Goal: Use online tool/utility: Use online tool/utility

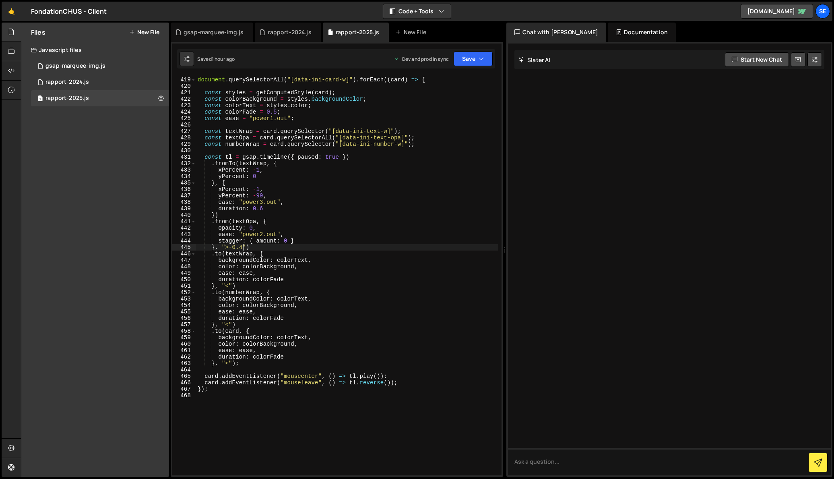
scroll to position [2706, 0]
click at [241, 363] on div "document . querySelectorAll ( "[data-ini-card-w]" ) . forEach (( card ) => { co…" at bounding box center [347, 276] width 302 height 412
type textarea "}, "<");"
paste textarea "data-ini-img-w"
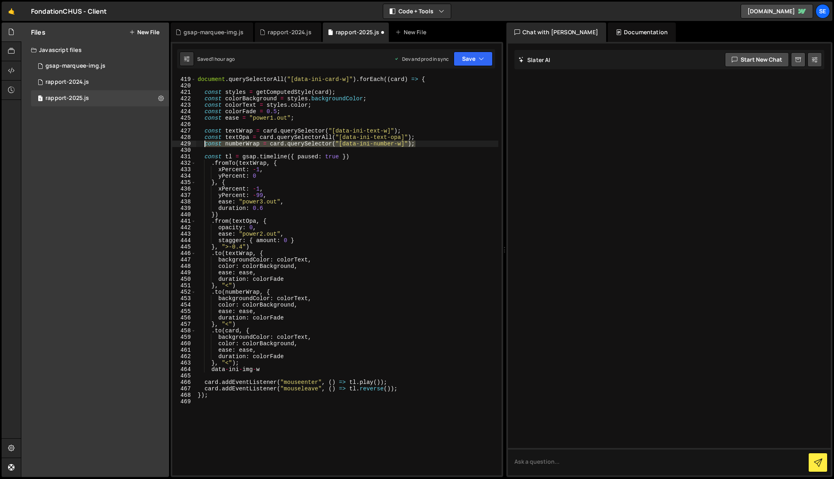
drag, startPoint x: 419, startPoint y: 145, endPoint x: 206, endPoint y: 143, distance: 213.1
click at [206, 143] on div "document . querySelectorAll ( "[data-ini-card-w]" ) . forEach (( card ) => { co…" at bounding box center [347, 276] width 302 height 412
type textarea "const numberWrap = card.querySelector("[data-ini-number-w]");"
click at [418, 145] on div "document . querySelectorAll ( "[data-ini-card-w]" ) . forEach (( card ) => { co…" at bounding box center [347, 276] width 302 height 400
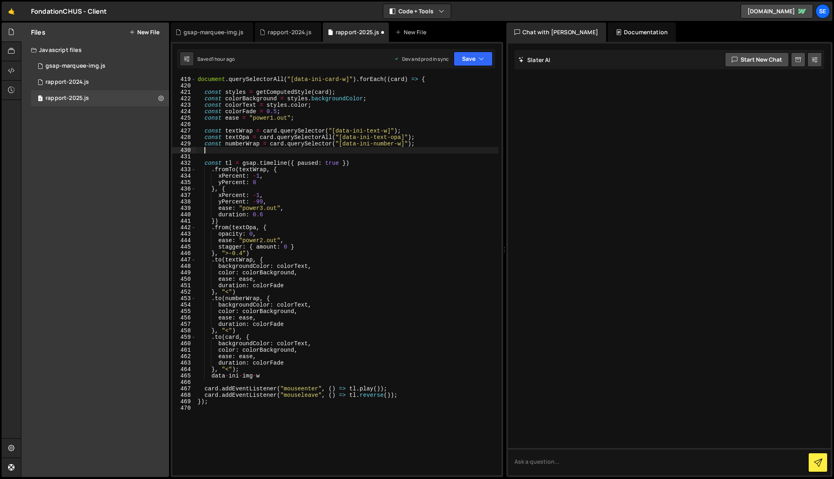
paste textarea "const numberWrap = card.querySelector("[data-ini-number-w]");"
drag, startPoint x: 262, startPoint y: 376, endPoint x: 212, endPoint y: 378, distance: 50.4
click at [212, 377] on div "document . querySelectorAll ( "[data-ini-card-w]" ) . forEach (( card ) => { co…" at bounding box center [347, 276] width 302 height 412
type textarea "data-ini-img-w"
drag, startPoint x: 402, startPoint y: 151, endPoint x: 344, endPoint y: 152, distance: 58.4
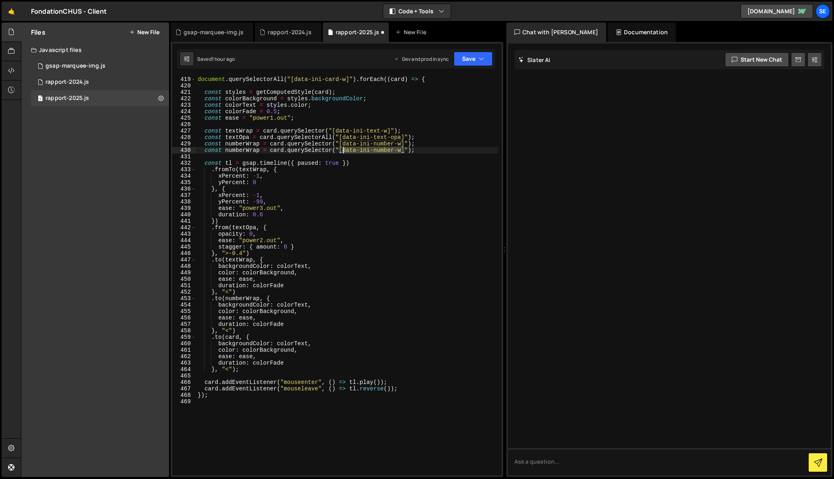
click at [343, 151] on div "document . querySelectorAll ( "[data-ini-card-w]" ) . forEach (( card ) => { co…" at bounding box center [347, 276] width 302 height 412
paste textarea "img"
drag, startPoint x: 246, startPoint y: 150, endPoint x: 228, endPoint y: 165, distance: 23.7
click at [226, 149] on div "document . querySelectorAll ( "[data-ini-card-w]" ) . forEach (( card ) => { co…" at bounding box center [347, 276] width 302 height 412
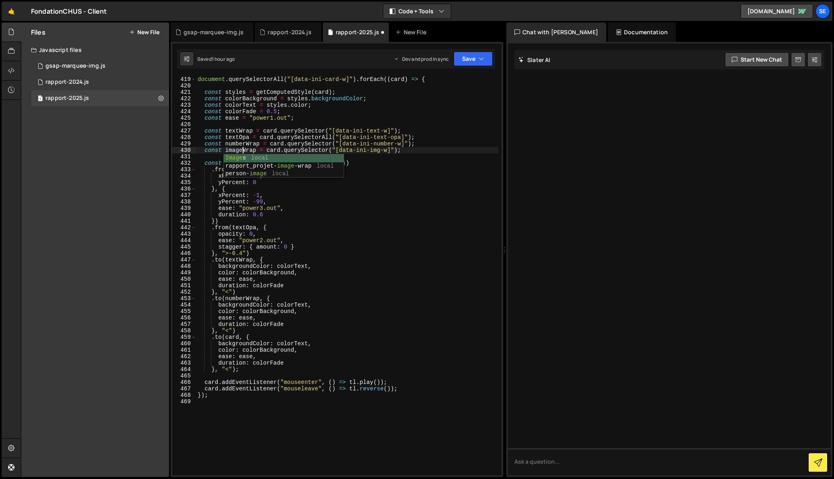
click at [384, 162] on div "document . querySelectorAll ( "[data-ini-card-w]" ) . forEach (( card ) => { co…" at bounding box center [347, 276] width 302 height 412
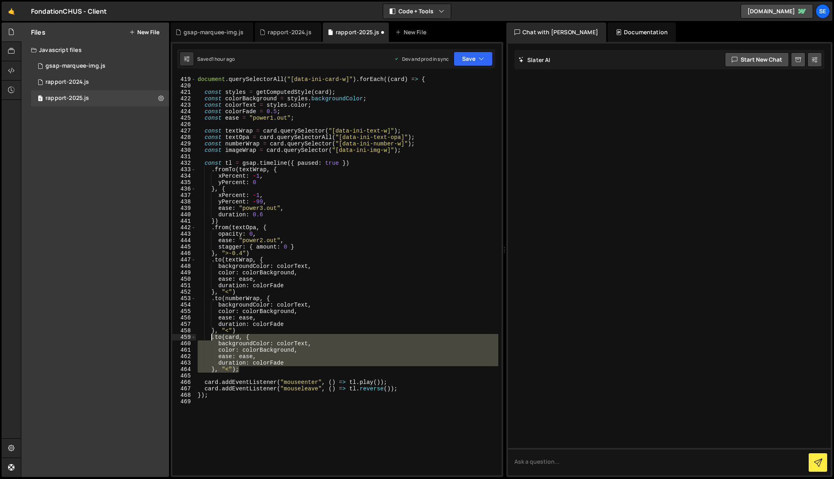
drag, startPoint x: 241, startPoint y: 370, endPoint x: 212, endPoint y: 339, distance: 42.7
click at [212, 339] on div "document . querySelectorAll ( "[data-ini-card-w]" ) . forEach (( card ) => { co…" at bounding box center [347, 276] width 302 height 412
click at [271, 353] on div "document . querySelectorAll ( "[data-ini-card-w]" ) . forEach (( card ) => { co…" at bounding box center [347, 276] width 302 height 400
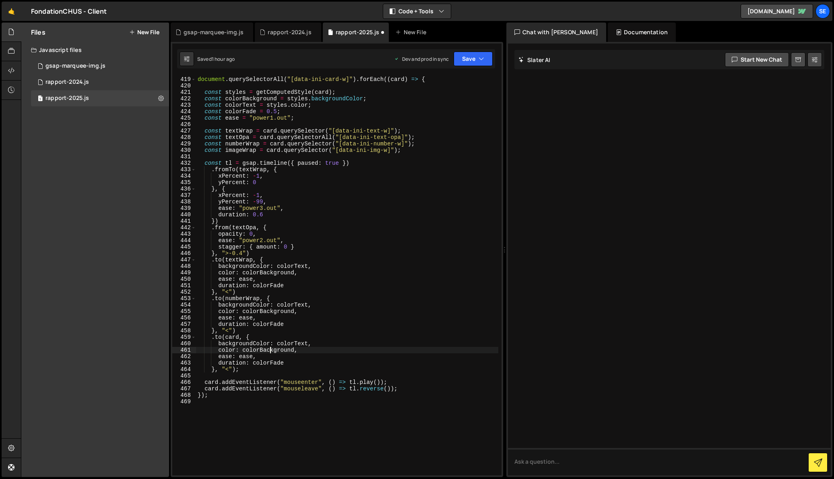
click at [243, 369] on div "document . querySelectorAll ( "[data-ini-card-w]" ) . forEach (( card ) => { co…" at bounding box center [347, 276] width 302 height 412
type textarea "}, "<")"
paste textarea "}, "<");"
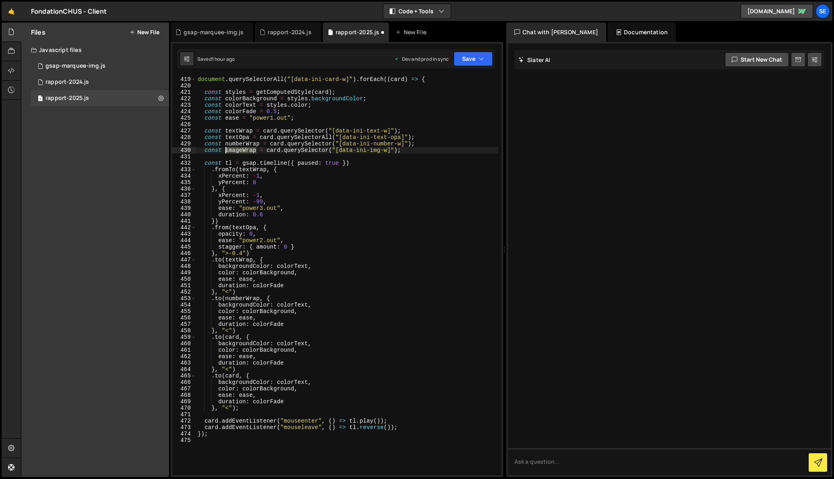
drag, startPoint x: 256, startPoint y: 152, endPoint x: 226, endPoint y: 151, distance: 30.2
click at [226, 151] on div "document . querySelectorAll ( "[data-ini-card-w]" ) . forEach (( card ) => { co…" at bounding box center [347, 276] width 302 height 412
click at [241, 381] on div "document . querySelectorAll ( "[data-ini-card-w]" ) . forEach (( card ) => { co…" at bounding box center [347, 276] width 302 height 412
click at [238, 373] on div "document . querySelectorAll ( "[data-ini-card-w]" ) . forEach (( card ) => { co…" at bounding box center [347, 276] width 302 height 412
drag, startPoint x: 240, startPoint y: 373, endPoint x: 226, endPoint y: 374, distance: 13.7
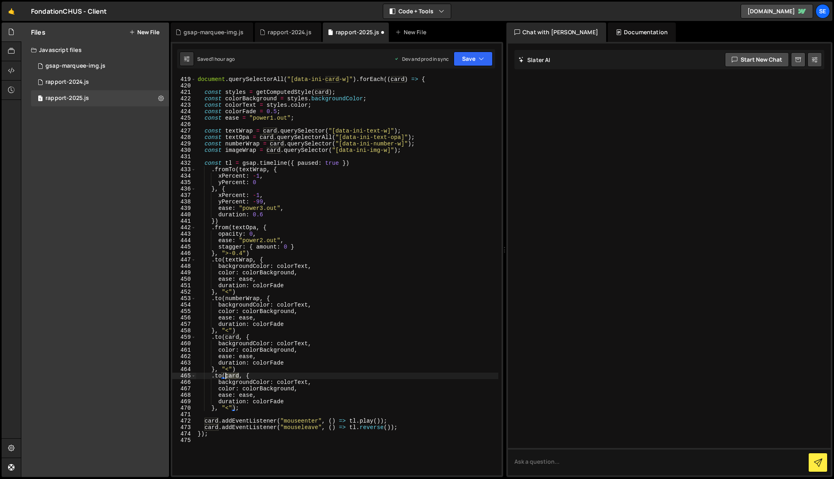
click at [226, 374] on div "document . querySelectorAll ( "[data-ini-card-w]" ) . forEach (( card ) => { co…" at bounding box center [347, 276] width 302 height 412
paste textarea "imageWrap"
drag, startPoint x: 219, startPoint y: 383, endPoint x: 294, endPoint y: 389, distance: 74.7
click at [294, 389] on div "document . querySelectorAll ( "[data-ini-card-w]" ) . forEach (( card ) => { co…" at bounding box center [347, 276] width 302 height 412
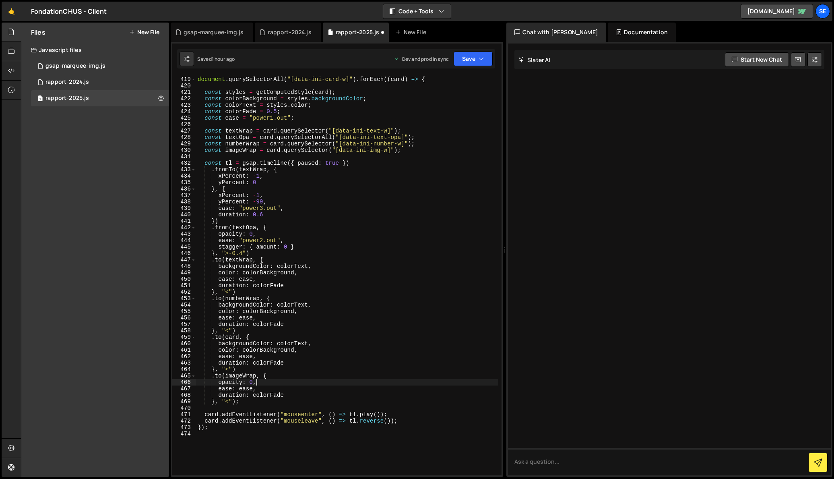
click at [272, 384] on div "document . querySelectorAll ( "[data-ini-card-w]" ) . forEach (( card ) => { co…" at bounding box center [347, 276] width 302 height 412
click at [253, 196] on div "document . querySelectorAll ( "[data-ini-card-w]" ) . forEach (( card ) => { co…" at bounding box center [347, 276] width 302 height 412
drag, startPoint x: 264, startPoint y: 195, endPoint x: 228, endPoint y: 190, distance: 36.5
click at [228, 190] on div "document . querySelectorAll ( "[data-ini-card-w]" ) . forEach (( card ) => { co…" at bounding box center [347, 276] width 302 height 412
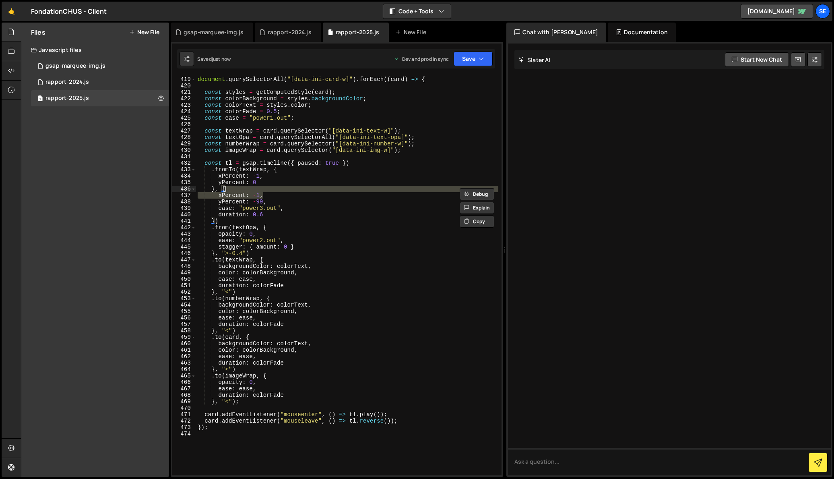
scroll to position [0, 2]
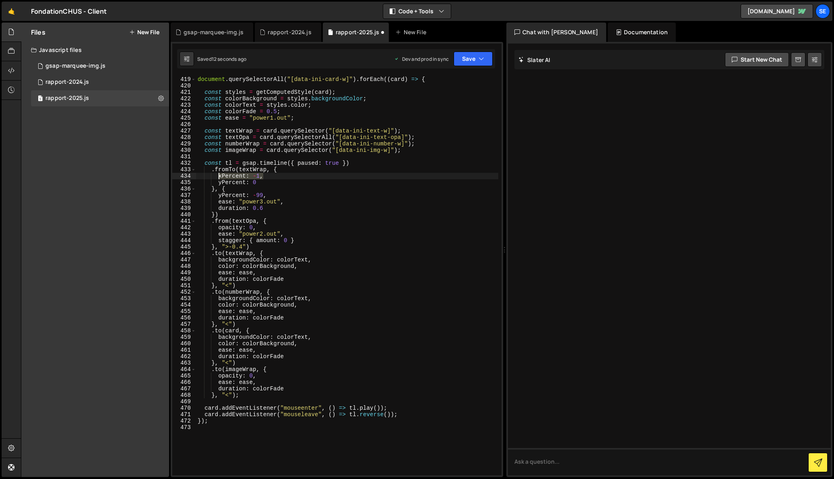
drag, startPoint x: 268, startPoint y: 177, endPoint x: 219, endPoint y: 175, distance: 49.2
click at [219, 175] on div "document . querySelectorAll ( "[data-ini-card-w]" ) . forEach (( card ) => { co…" at bounding box center [347, 276] width 302 height 412
type textarea "xPercent: -1,"
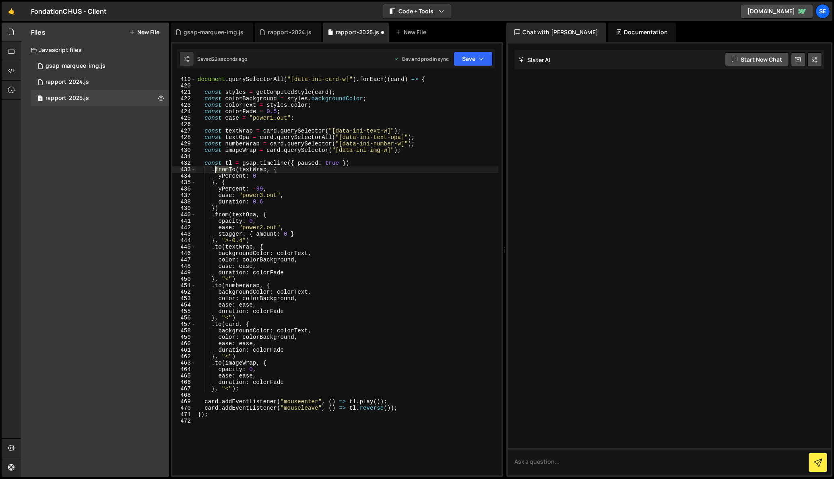
drag, startPoint x: 232, startPoint y: 169, endPoint x: 217, endPoint y: 169, distance: 15.7
click at [217, 169] on div "document . querySelectorAll ( "[data-ini-card-w]" ) . forEach (( card ) => { co…" at bounding box center [347, 276] width 302 height 412
click at [232, 168] on div "document . querySelectorAll ( "[data-ini-card-w]" ) . forEach (( card ) => { co…" at bounding box center [347, 276] width 302 height 412
drag, startPoint x: 230, startPoint y: 182, endPoint x: 220, endPoint y: 175, distance: 11.8
click at [220, 175] on div "document . querySelectorAll ( "[data-ini-card-w]" ) . forEach (( card ) => { co…" at bounding box center [347, 276] width 302 height 412
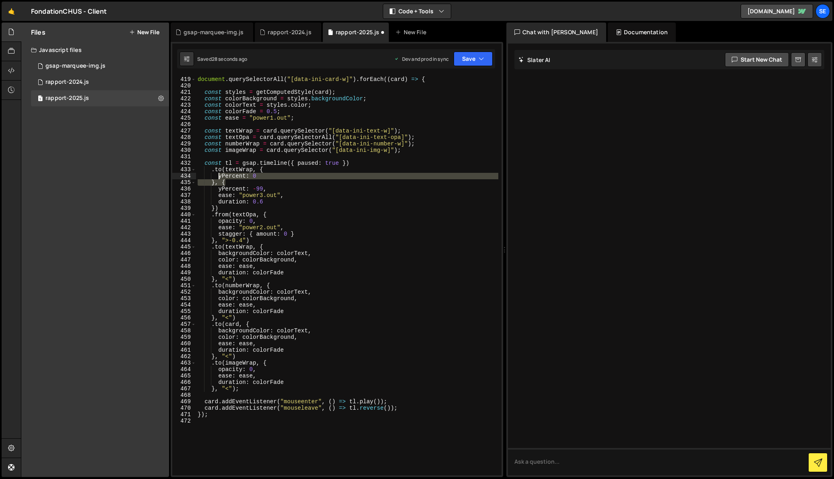
type textarea "yPercent: 0 }, {"
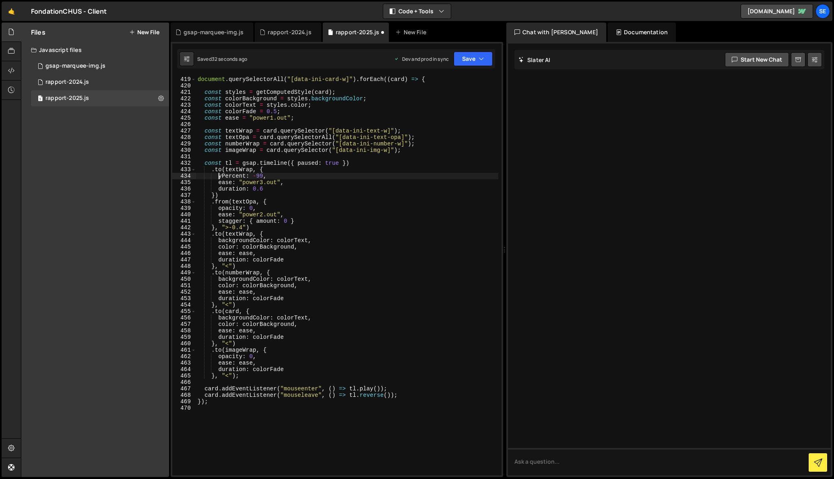
click at [263, 175] on div "document . querySelectorAll ( "[data-ini-card-w]" ) . forEach (( card ) => { co…" at bounding box center [347, 276] width 302 height 412
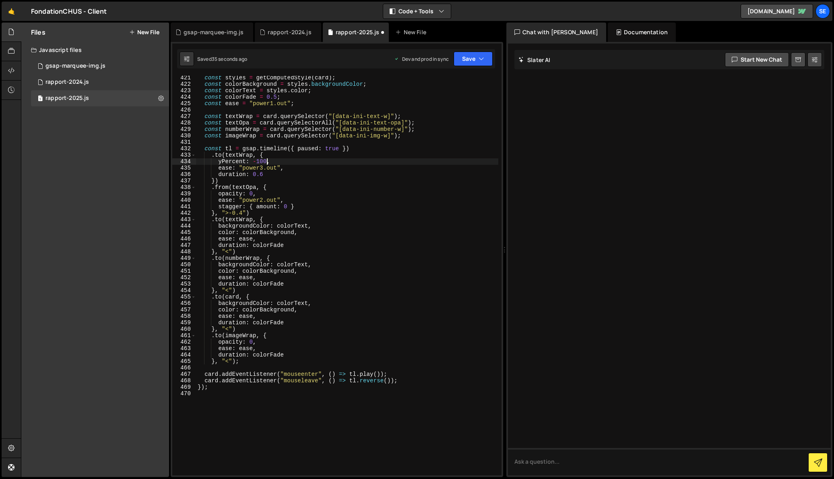
scroll to position [2723, 0]
click at [289, 172] on div "const styles = getComputedStyle ( card ) ; const colorBackground = styles . bac…" at bounding box center [347, 278] width 302 height 412
click at [230, 360] on div "const styles = getComputedStyle ( card ) ; const colorBackground = styles . bac…" at bounding box center [347, 278] width 302 height 412
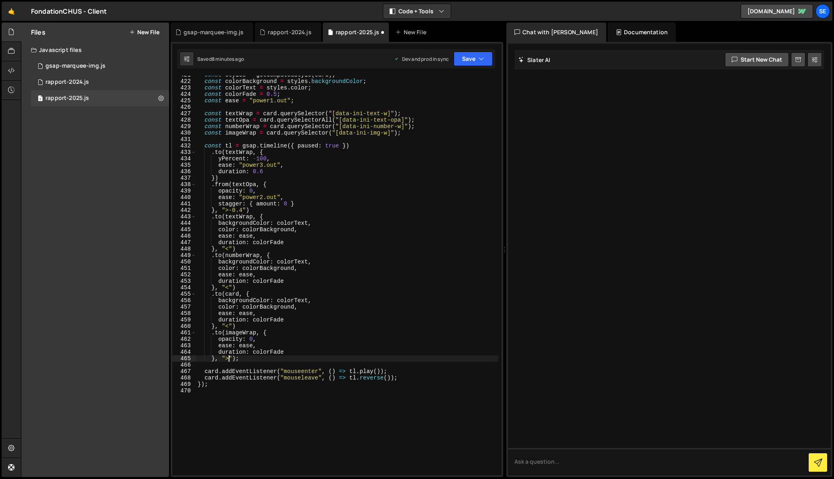
click at [263, 354] on div "const styles = getComputedStyle ( card ) ; const colorBackground = styles . bac…" at bounding box center [347, 278] width 302 height 412
click at [221, 333] on div "const styles = getComputedStyle ( card ) ; const colorBackground = styles . bac…" at bounding box center [347, 278] width 302 height 412
click at [248, 330] on div "const styles = getComputedStyle ( card ) ; const colorBackground = styles . bac…" at bounding box center [347, 278] width 302 height 412
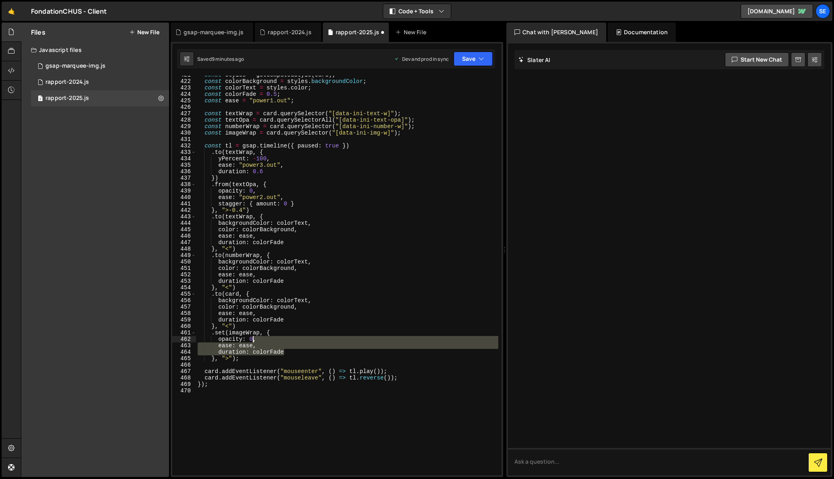
drag, startPoint x: 286, startPoint y: 351, endPoint x: 254, endPoint y: 339, distance: 34.3
click at [254, 339] on div "const styles = getComputedStyle ( card ) ; const colorBackground = styles . bac…" at bounding box center [347, 278] width 302 height 412
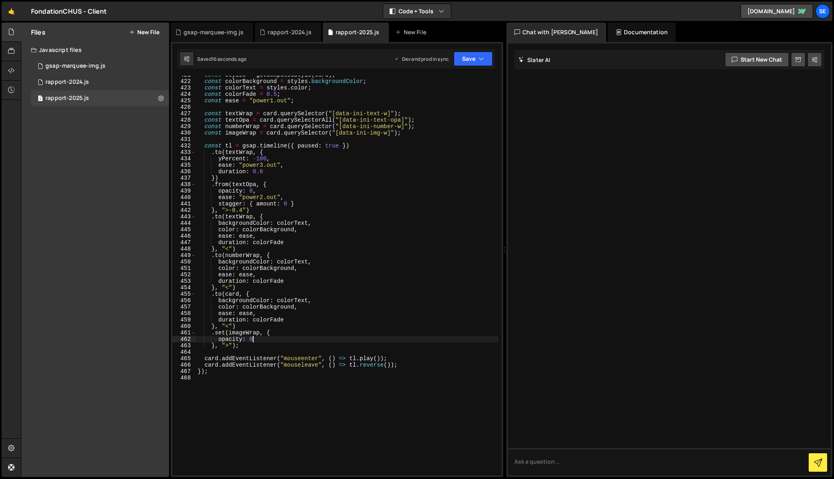
click at [221, 153] on div "const styles = getComputedStyle ( card ) ; const colorBackground = styles . bac…" at bounding box center [347, 278] width 302 height 412
click at [281, 154] on div "const styles = getComputedStyle ( card ) ; const colorBackground = styles . bac…" at bounding box center [347, 278] width 302 height 412
click at [257, 160] on div "const styles = getComputedStyle ( card ) ; const colorBackground = styles . bac…" at bounding box center [347, 278] width 302 height 412
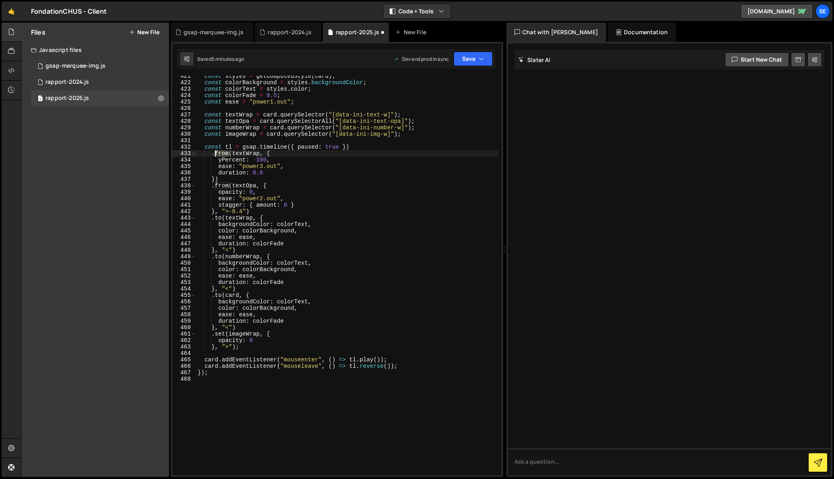
drag, startPoint x: 230, startPoint y: 153, endPoint x: 214, endPoint y: 157, distance: 16.4
click at [215, 153] on div "const styles = getComputedStyle ( card ) ; const colorBackground = styles . bac…" at bounding box center [347, 279] width 302 height 412
click at [374, 209] on div "const styles = getComputedStyle ( card ) ; const colorBackground = styles . bac…" at bounding box center [347, 279] width 302 height 412
click at [255, 294] on div "const styles = getComputedStyle ( card ) ; const colorBackground = styles . bac…" at bounding box center [347, 279] width 302 height 412
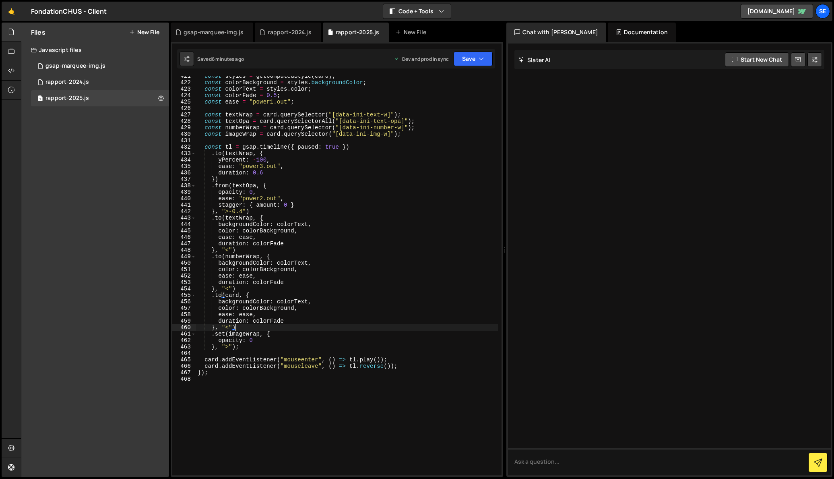
click at [240, 327] on div "const styles = getComputedStyle ( card ) ; const colorBackground = styles . bac…" at bounding box center [347, 279] width 302 height 412
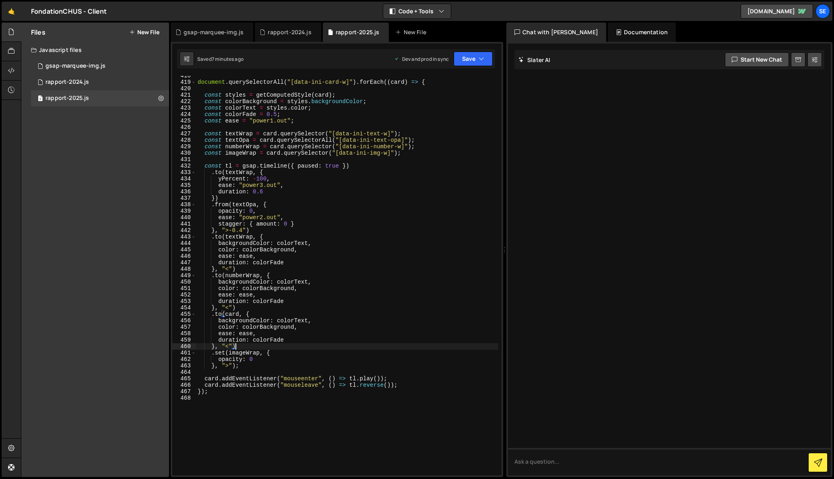
scroll to position [2702, 0]
click at [261, 213] on div "document . querySelectorAll ( "[data-ini-card-w]" ) . forEach (( card ) => { co…" at bounding box center [347, 280] width 302 height 412
click at [251, 232] on div "document . querySelectorAll ( "[data-ini-card-w]" ) . forEach (( card ) => { co…" at bounding box center [347, 280] width 302 height 412
type textarea "}, ">-0.4")"
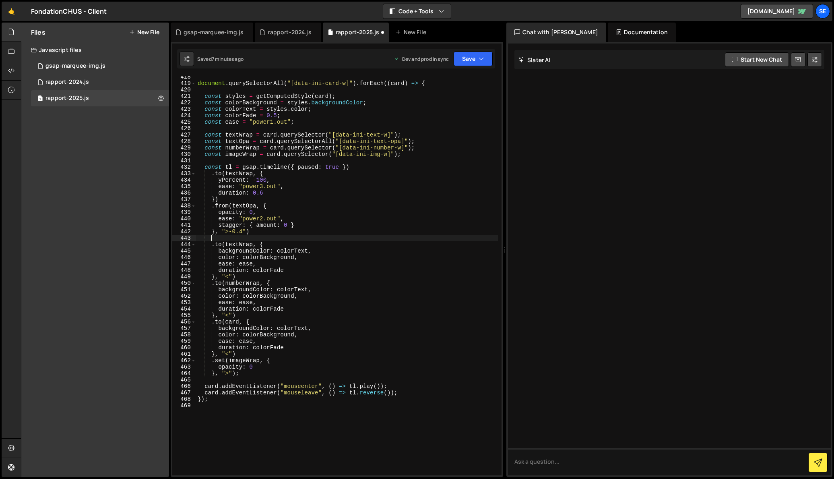
paste textarea "}, "<");"
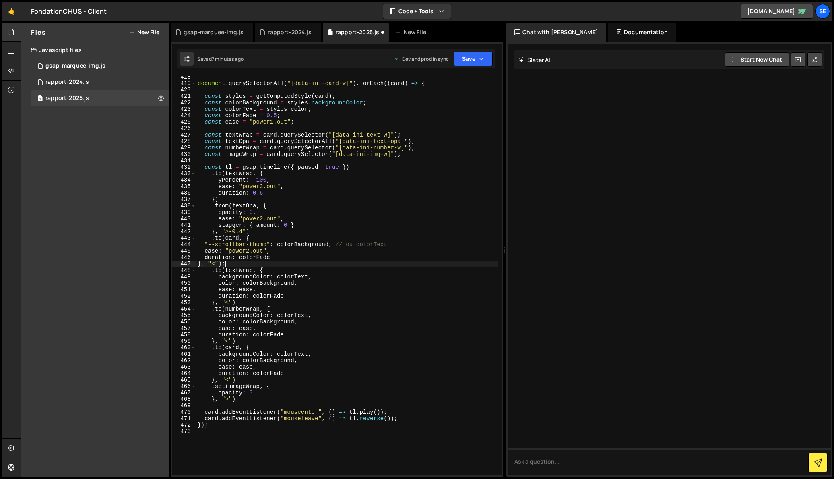
click at [203, 243] on div "document . querySelectorAll ( "[data-ini-card-w]" ) . forEach (( card ) => { co…" at bounding box center [347, 280] width 302 height 412
click at [205, 252] on div "document . querySelectorAll ( "[data-ini-card-w]" ) . forEach (( card ) => { co…" at bounding box center [347, 280] width 302 height 412
click at [205, 258] on div "document . querySelectorAll ( "[data-ini-card-w]" ) . forEach (( card ) => { co…" at bounding box center [347, 280] width 302 height 412
click at [196, 264] on div "document . querySelectorAll ( "[data-ini-card-w]" ) . forEach (( card ) => { co…" at bounding box center [347, 280] width 302 height 412
click at [243, 264] on div "document . querySelectorAll ( "[data-ini-card-w]" ) . forEach (( card ) => { co…" at bounding box center [347, 280] width 302 height 412
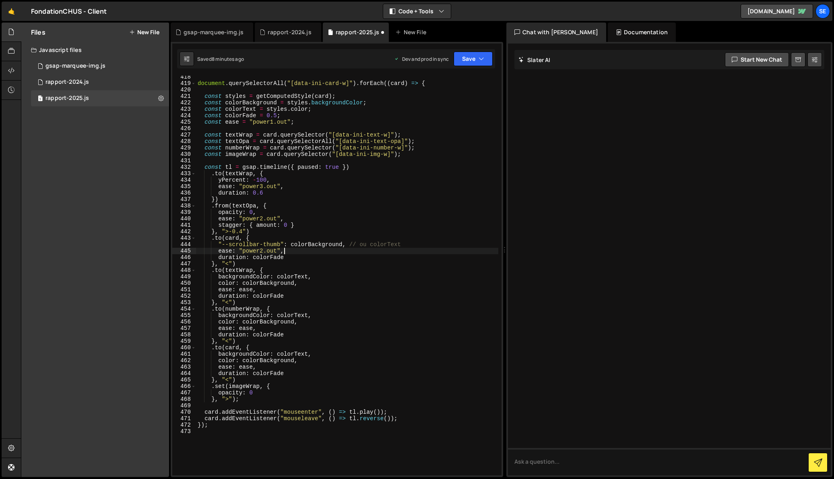
click at [354, 248] on div "document . querySelectorAll ( "[data-ini-card-w]" ) . forEach (( card ) => { co…" at bounding box center [347, 280] width 302 height 412
click at [351, 244] on div "document . querySelectorAll ( "[data-ini-card-w]" ) . forEach (( card ) => { co…" at bounding box center [347, 280] width 302 height 412
click at [409, 245] on div "document . querySelectorAll ( "[data-ini-card-w]" ) . forEach (( card ) => { co…" at bounding box center [347, 280] width 302 height 412
drag, startPoint x: 409, startPoint y: 245, endPoint x: 354, endPoint y: 245, distance: 54.8
click at [354, 245] on div "document . querySelectorAll ( "[data-ini-card-w]" ) . forEach (( card ) => { co…" at bounding box center [347, 280] width 302 height 412
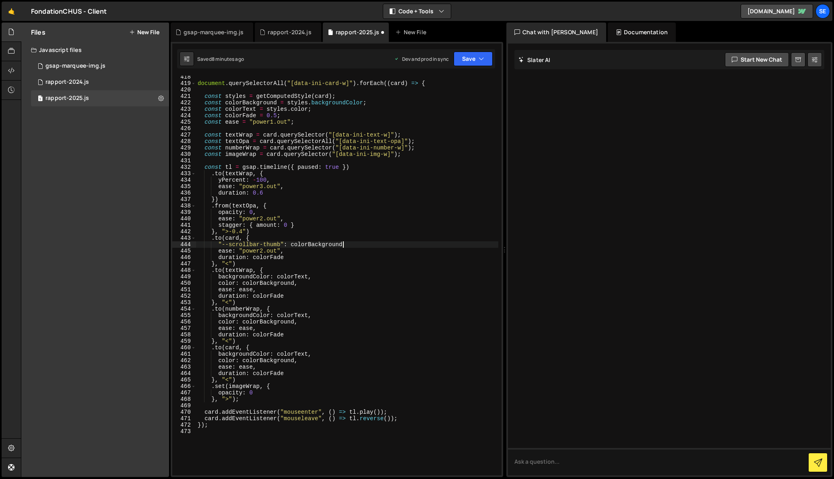
scroll to position [0, 10]
click at [342, 260] on div "document . querySelectorAll ( "[data-ini-card-w]" ) . forEach (( card ) => { co…" at bounding box center [347, 280] width 302 height 412
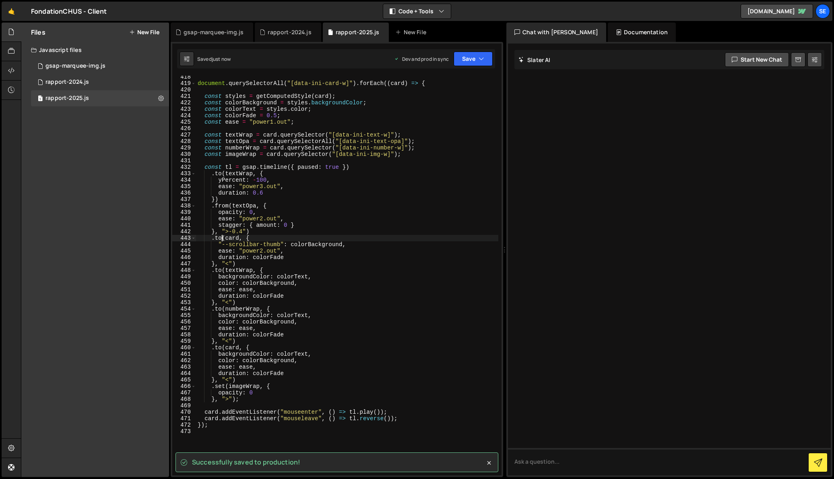
click at [221, 238] on div "document . querySelectorAll ( "[data-ini-card-w]" ) . forEach (( card ) => { co…" at bounding box center [347, 280] width 302 height 412
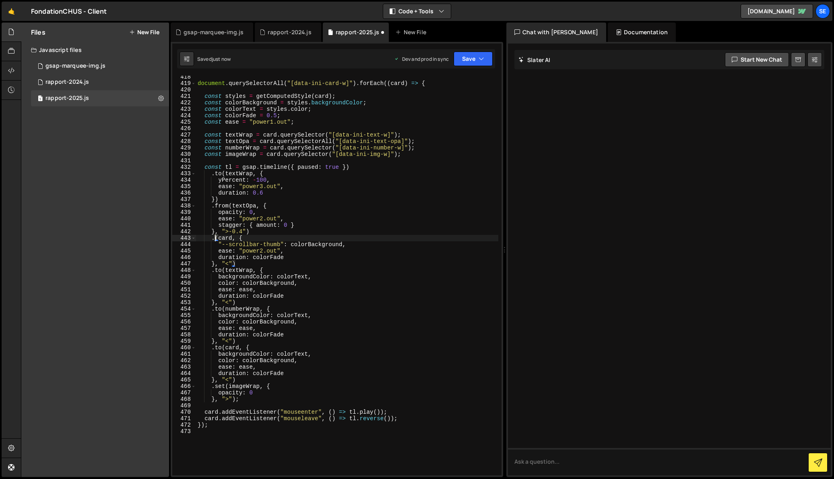
scroll to position [0, 2]
click at [261, 236] on div "document . querySelectorAll ( "[data-ini-card-w]" ) . forEach (( card ) => { co…" at bounding box center [347, 280] width 302 height 412
drag, startPoint x: 296, startPoint y: 259, endPoint x: 347, endPoint y: 247, distance: 52.0
click at [347, 247] on div "document . querySelectorAll ( "[data-ini-card-w]" ) . forEach (( card ) => { co…" at bounding box center [347, 280] width 302 height 412
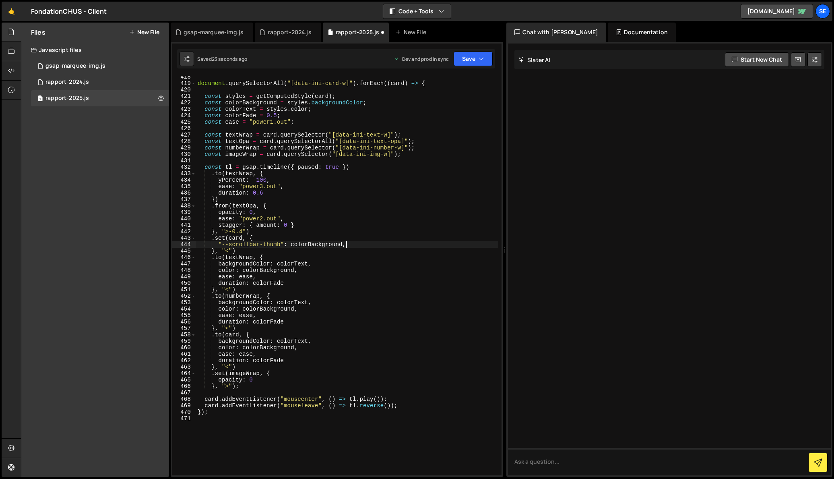
click at [228, 251] on div "document . querySelectorAll ( "[data-ini-card-w]" ) . forEach (( card ) => { co…" at bounding box center [347, 280] width 302 height 412
click at [237, 251] on div "document . querySelectorAll ( "[data-ini-card-w]" ) . forEach (( card ) => { co…" at bounding box center [347, 280] width 302 height 412
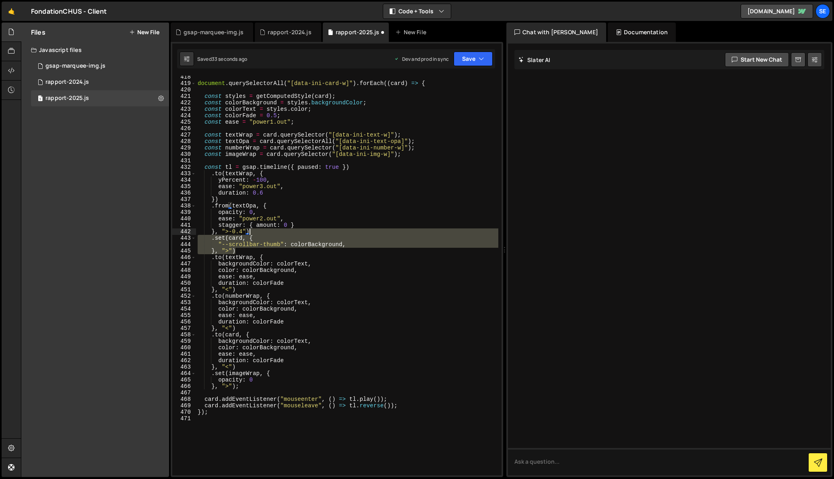
drag, startPoint x: 245, startPoint y: 250, endPoint x: 248, endPoint y: 233, distance: 18.1
click at [248, 233] on div "document . querySelectorAll ( "[data-ini-card-w]" ) . forEach (( card ) => { co…" at bounding box center [347, 280] width 302 height 412
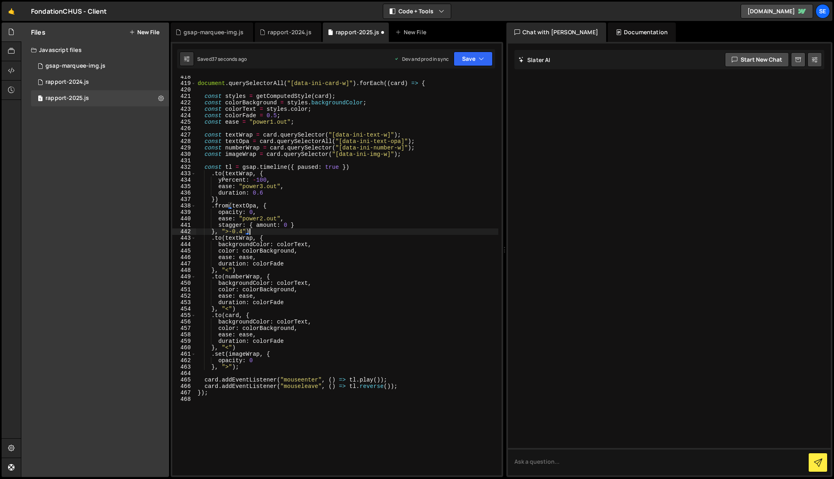
click at [225, 199] on div "document . querySelectorAll ( "[data-ini-card-w]" ) . forEach (( card ) => { co…" at bounding box center [347, 280] width 302 height 412
click at [352, 168] on div "document . querySelectorAll ( "[data-ini-card-w]" ) . forEach (( card ) => { co…" at bounding box center [347, 280] width 302 height 412
type textarea "const tl = gsap.timeline({ paused: true })"
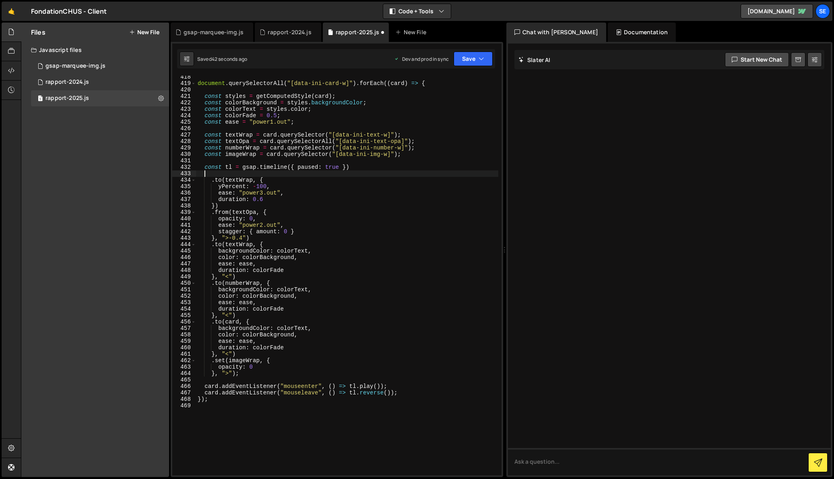
scroll to position [0, 0]
paste textarea "}, ">")"
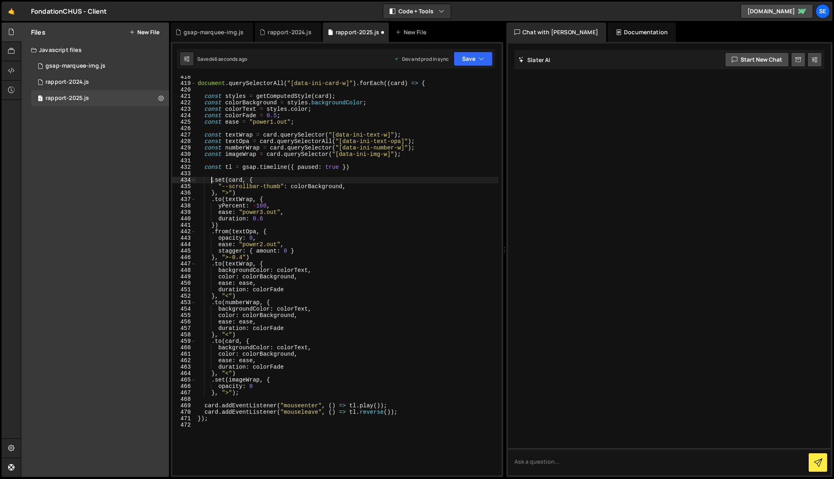
click at [211, 181] on div "document . querySelectorAll ( "[data-ini-card-w]" ) . forEach (( card ) => { co…" at bounding box center [347, 280] width 302 height 412
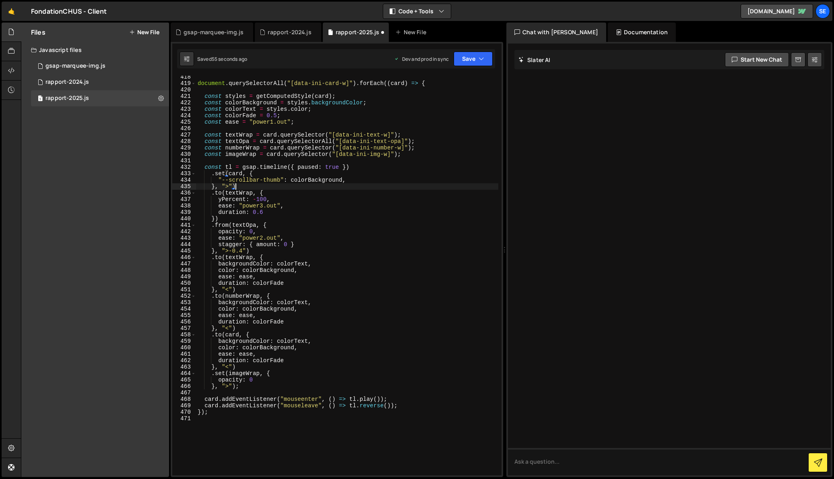
click at [240, 185] on div "document . querySelectorAll ( "[data-ini-card-w]" ) . forEach (( card ) => { co…" at bounding box center [347, 280] width 302 height 412
drag, startPoint x: 233, startPoint y: 185, endPoint x: 235, endPoint y: 192, distance: 7.3
click at [233, 185] on div "document . querySelectorAll ( "[data-ini-card-w]" ) . forEach (( card ) => { co…" at bounding box center [347, 280] width 302 height 412
click at [233, 188] on div "document . querySelectorAll ( "[data-ini-card-w]" ) . forEach (( card ) => { co…" at bounding box center [347, 280] width 302 height 412
drag, startPoint x: 308, startPoint y: 180, endPoint x: 342, endPoint y: 181, distance: 33.9
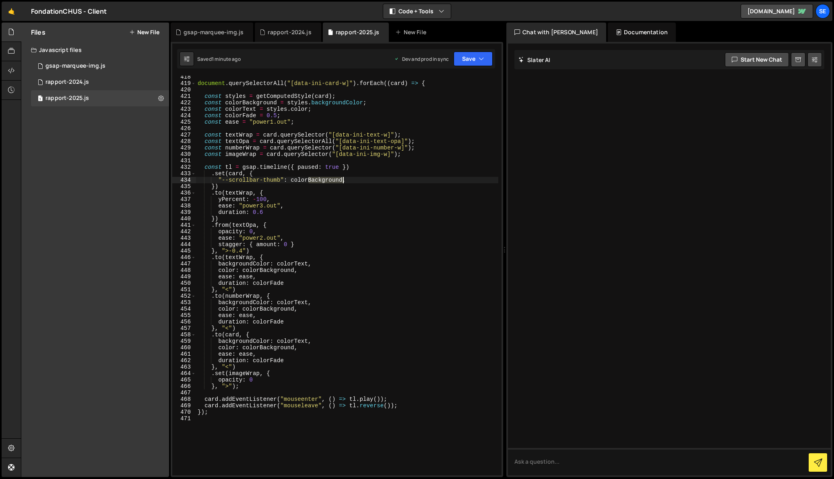
click at [342, 181] on div "document . querySelectorAll ( "[data-ini-card-w]" ) . forEach (( card ) => { co…" at bounding box center [347, 280] width 302 height 412
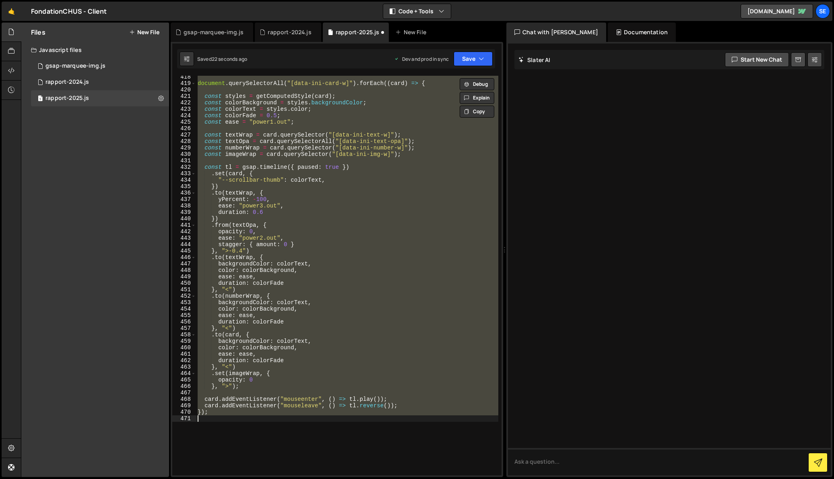
scroll to position [0, 0]
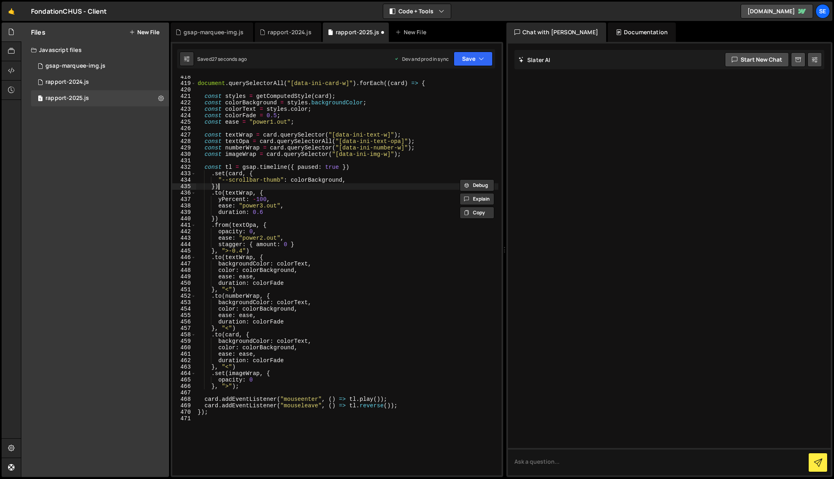
click at [355, 187] on div "document . querySelectorAll ( "[data-ini-card-w]" ) . forEach (( card ) => { co…" at bounding box center [347, 280] width 302 height 412
click at [322, 190] on div "document . querySelectorAll ( "[data-ini-card-w]" ) . forEach (( card ) => { co…" at bounding box center [347, 280] width 302 height 412
click at [315, 189] on div "document . querySelectorAll ( "[data-ini-card-w]" ) . forEach (( card ) => { co…" at bounding box center [347, 280] width 302 height 412
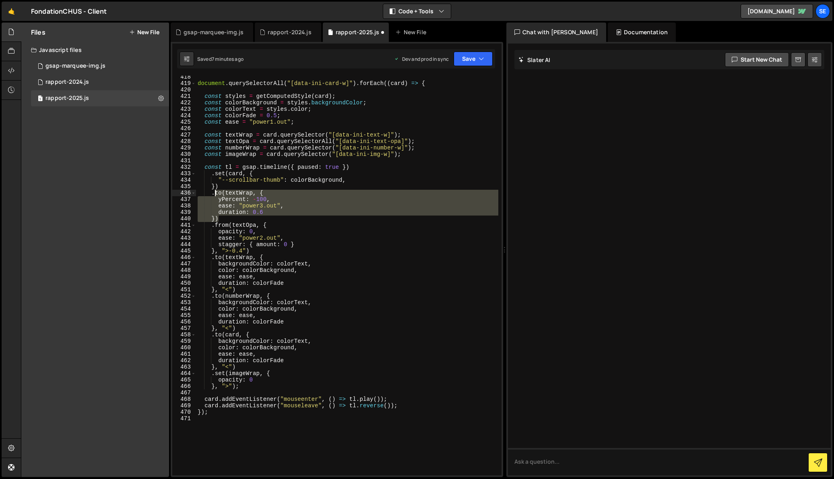
drag, startPoint x: 225, startPoint y: 216, endPoint x: 216, endPoint y: 193, distance: 25.0
click at [216, 193] on div "document . querySelectorAll ( "[data-ini-card-w]" ) . forEach (( card ) => { co…" at bounding box center [347, 280] width 302 height 412
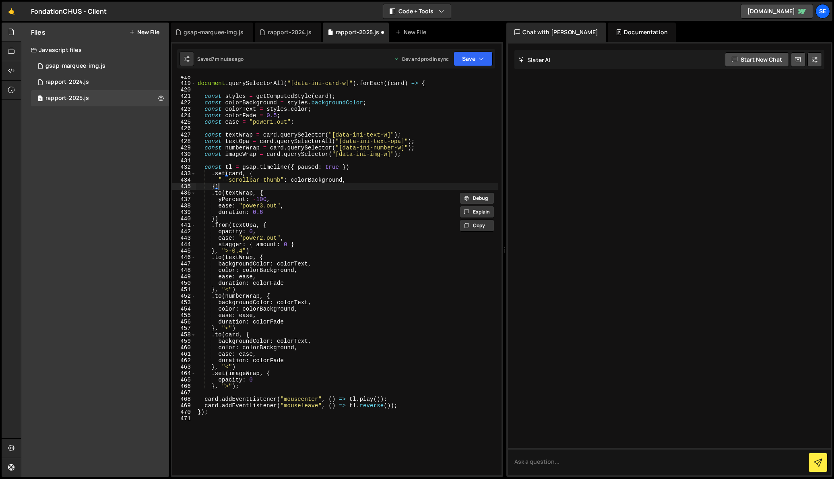
click at [227, 184] on div "document . querySelectorAll ( "[data-ini-card-w]" ) . forEach (( card ) => { co…" at bounding box center [347, 280] width 302 height 412
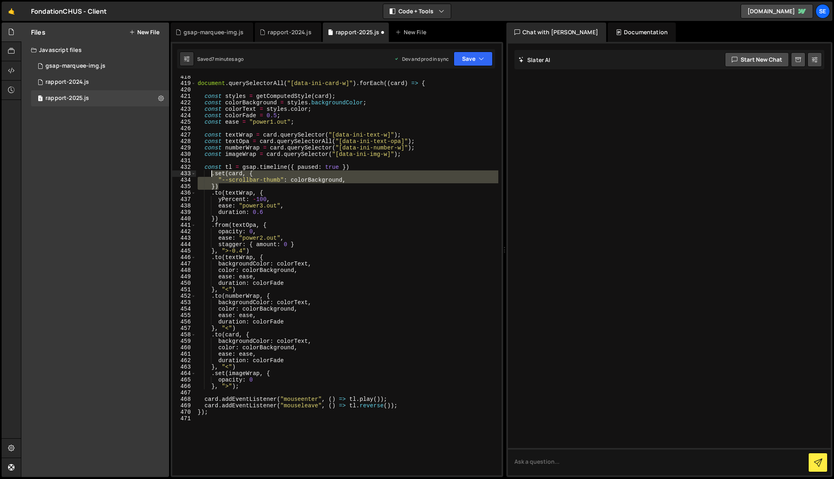
drag, startPoint x: 226, startPoint y: 185, endPoint x: 212, endPoint y: 175, distance: 17.1
click at [212, 175] on div "document . querySelectorAll ( "[data-ini-card-w]" ) . forEach (( card ) => { co…" at bounding box center [347, 280] width 302 height 412
click at [227, 185] on div "document . querySelectorAll ( "[data-ini-card-w]" ) . forEach (( card ) => { co…" at bounding box center [347, 276] width 302 height 400
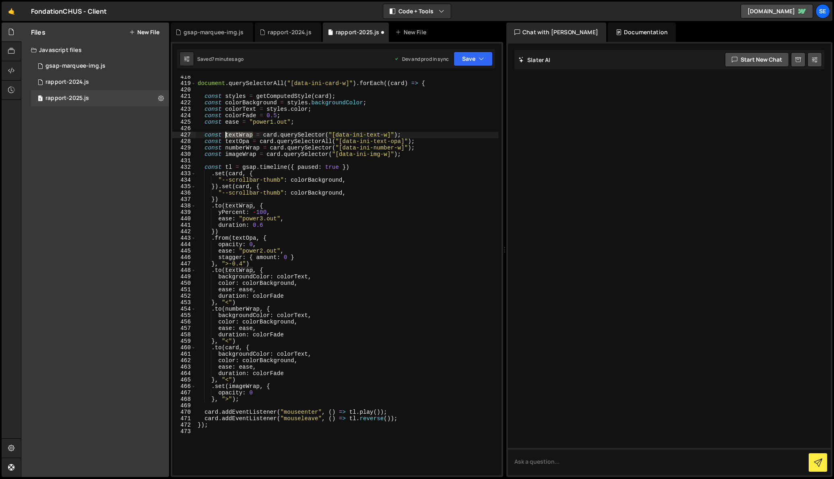
drag, startPoint x: 253, startPoint y: 135, endPoint x: 226, endPoint y: 134, distance: 26.6
click at [226, 134] on div "document . querySelectorAll ( "[data-ini-card-w]" ) . forEach (( card ) => { co…" at bounding box center [347, 280] width 302 height 412
click at [257, 181] on div "document . querySelectorAll ( "[data-ini-card-w]" ) . forEach (( card ) => { co…" at bounding box center [347, 280] width 302 height 412
drag, startPoint x: 279, startPoint y: 192, endPoint x: 265, endPoint y: 199, distance: 15.9
click at [265, 192] on div "document . querySelectorAll ( "[data-ini-card-w]" ) . forEach (( card ) => { co…" at bounding box center [347, 280] width 302 height 412
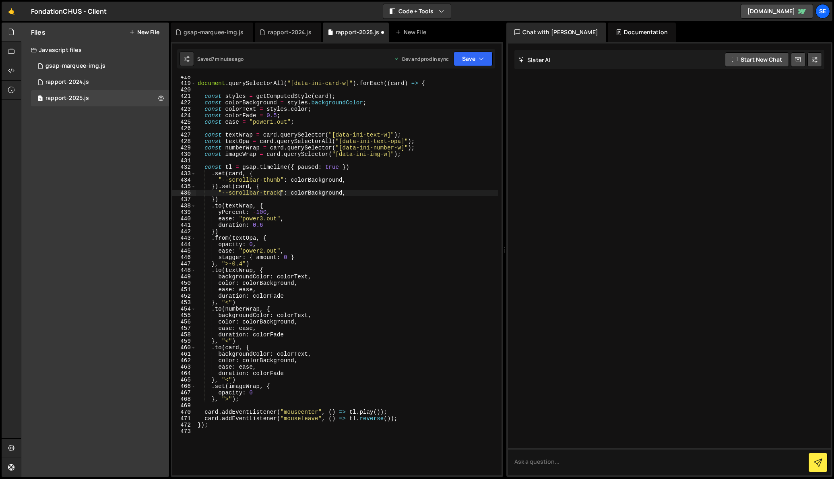
scroll to position [0, 6]
drag, startPoint x: 344, startPoint y: 192, endPoint x: 309, endPoint y: 191, distance: 34.2
click at [309, 191] on div "document . querySelectorAll ( "[data-ini-card-w]" ) . forEach (( card ) => { co…" at bounding box center [347, 280] width 302 height 412
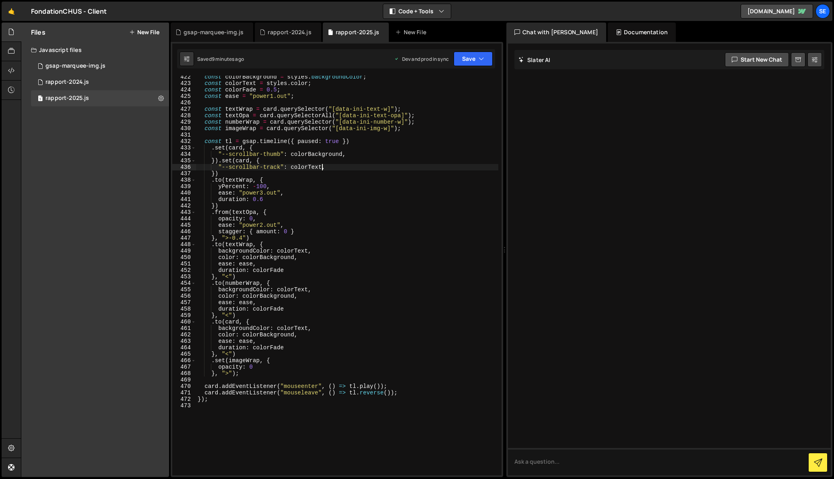
scroll to position [2730, 0]
click at [260, 235] on div "const colorBackground = styles . backgroundColor ; const colorText = styles . c…" at bounding box center [347, 277] width 302 height 412
type textarea "}, ">-0.4")"
click at [221, 405] on div "const colorBackground = styles . backgroundColor ; const colorText = styles . c…" at bounding box center [347, 277] width 302 height 412
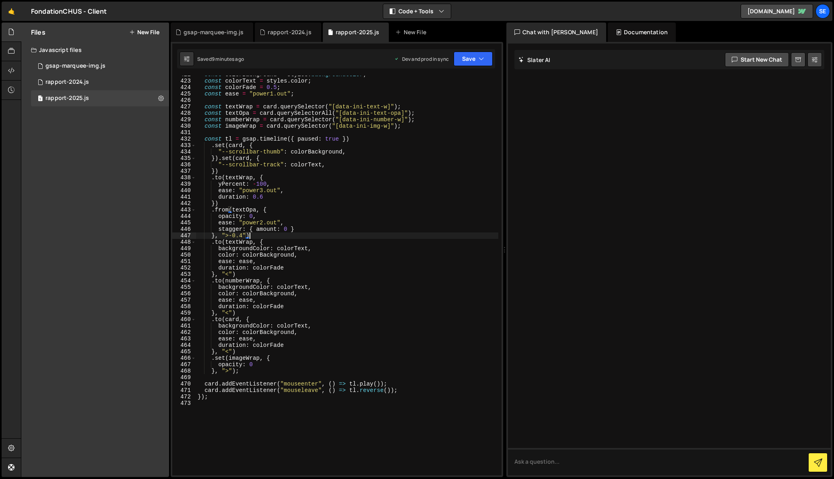
scroll to position [0, 0]
paste textarea "--scrollbar-opacity"
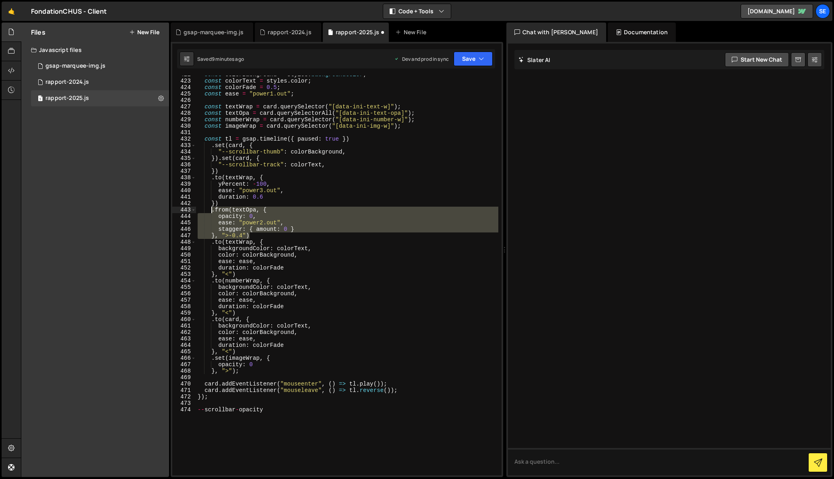
drag, startPoint x: 252, startPoint y: 235, endPoint x: 212, endPoint y: 210, distance: 47.0
click at [212, 210] on div "const colorBackground = styles . backgroundColor ; const colorText = styles . c…" at bounding box center [347, 277] width 302 height 412
click at [252, 235] on div "const colorBackground = styles . backgroundColor ; const colorText = styles . c…" at bounding box center [347, 276] width 302 height 400
type textarea "}, ">-0.4")"
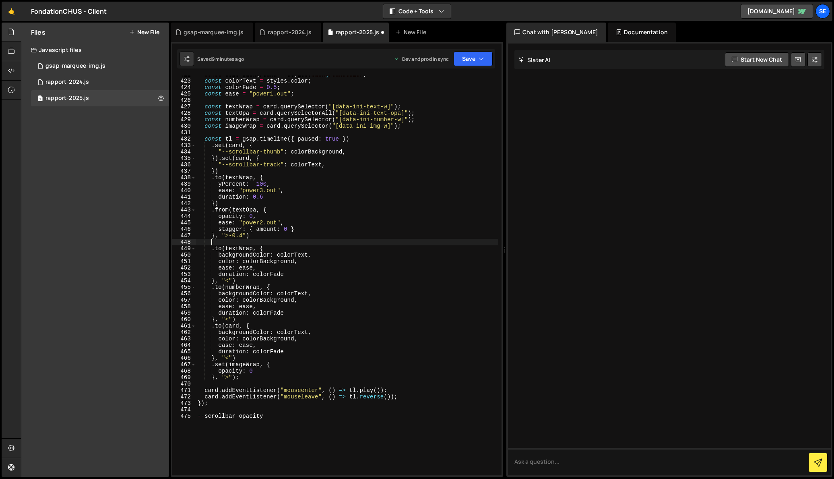
scroll to position [0, 0]
paste textarea "}, ">-0.4")"
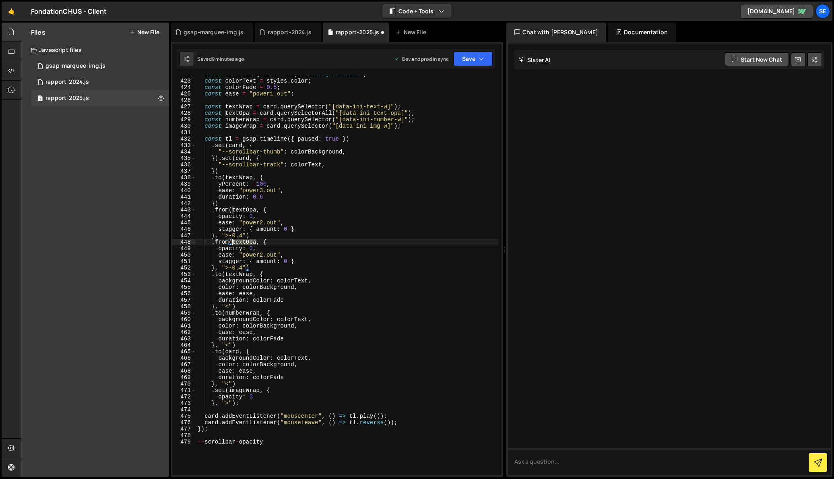
drag, startPoint x: 254, startPoint y: 241, endPoint x: 234, endPoint y: 239, distance: 19.8
click at [234, 239] on div "const colorBackground = styles . backgroundColor ; const colorText = styles . c…" at bounding box center [347, 277] width 302 height 412
click at [267, 242] on div "const colorBackground = styles . backgroundColor ; const colorText = styles . c…" at bounding box center [347, 277] width 302 height 412
drag, startPoint x: 298, startPoint y: 261, endPoint x: 282, endPoint y: 254, distance: 17.7
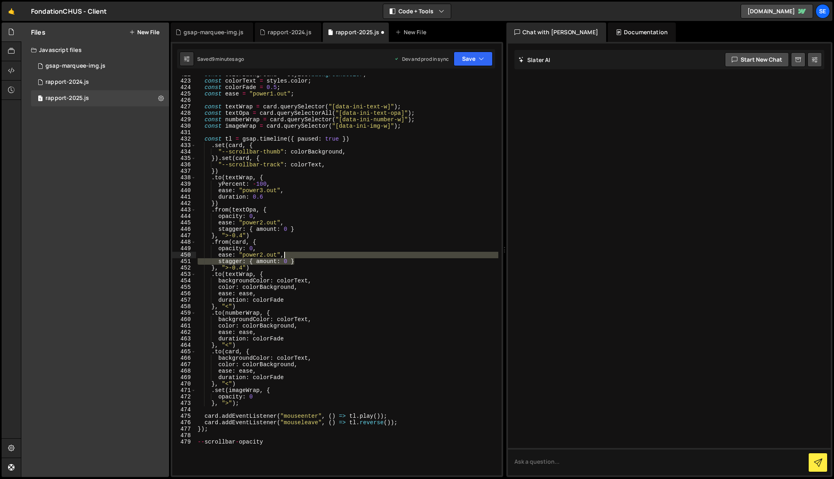
click at [282, 254] on div "const colorBackground = styles . backgroundColor ; const colorText = styles . c…" at bounding box center [347, 277] width 302 height 412
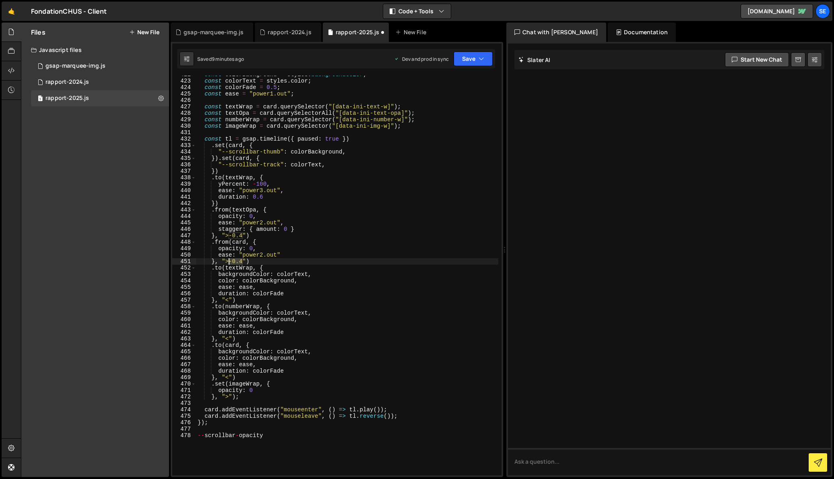
drag, startPoint x: 243, startPoint y: 261, endPoint x: 230, endPoint y: 260, distance: 12.9
click at [230, 260] on div "const colorBackground = styles . backgroundColor ; const colorText = styles . c…" at bounding box center [347, 277] width 302 height 412
click at [228, 260] on div "const colorBackground = styles . backgroundColor ; const colorText = styles . c…" at bounding box center [347, 277] width 302 height 412
drag, startPoint x: 266, startPoint y: 436, endPoint x: 198, endPoint y: 435, distance: 67.7
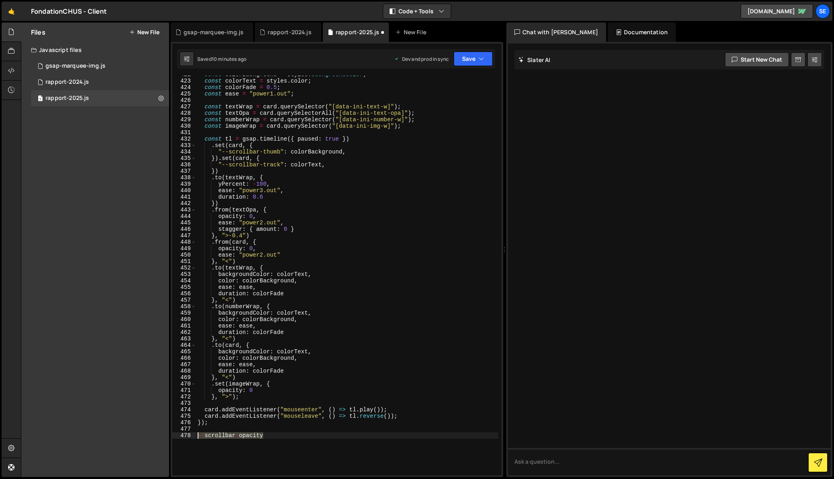
click at [198, 435] on div "const colorBackground = styles . backgroundColor ; const colorText = styles . c…" at bounding box center [347, 277] width 302 height 412
drag, startPoint x: 330, startPoint y: 166, endPoint x: 219, endPoint y: 164, distance: 111.2
click at [219, 164] on div "const colorBackground = styles . backgroundColor ; const colorText = styles . c…" at bounding box center [347, 277] width 302 height 412
drag, startPoint x: 255, startPoint y: 248, endPoint x: 219, endPoint y: 246, distance: 35.5
click at [219, 246] on div "const colorBackground = styles . backgroundColor ; const colorText = styles . c…" at bounding box center [347, 277] width 302 height 412
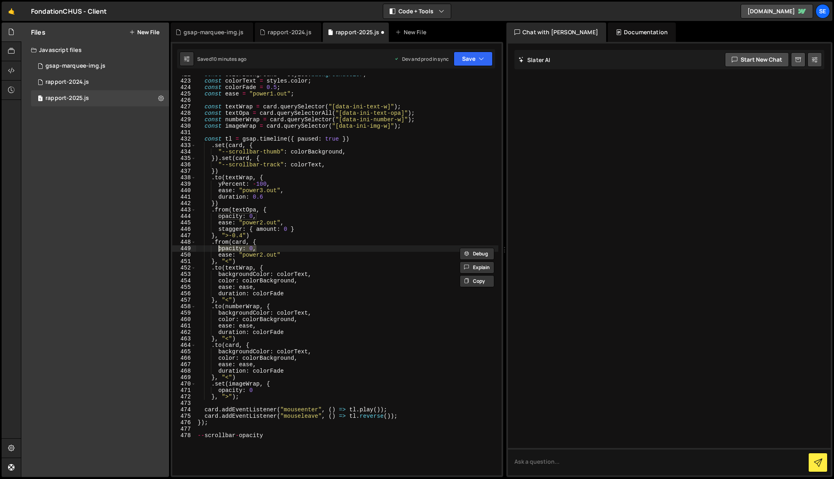
paste textarea ""--scrollbar-track": colorText"
drag, startPoint x: 292, startPoint y: 250, endPoint x: 321, endPoint y: 250, distance: 29.8
click at [321, 250] on div "const colorBackground = styles . backgroundColor ; const colorText = styles . c…" at bounding box center [347, 277] width 302 height 412
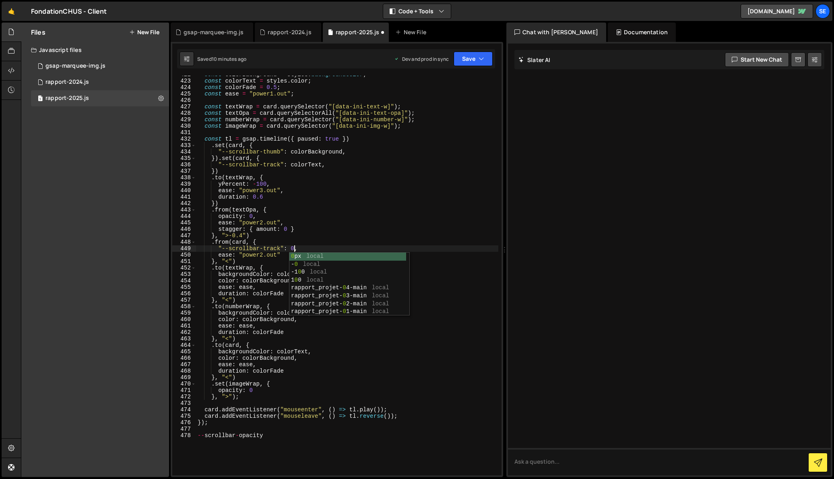
scroll to position [0, 6]
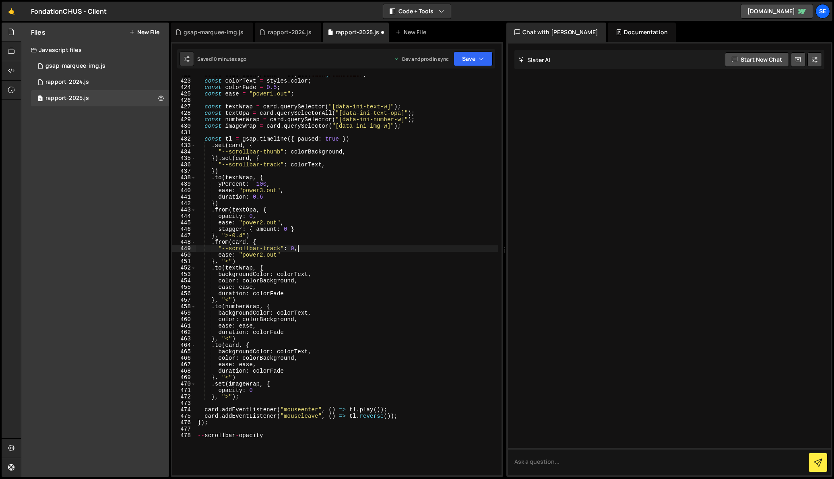
click at [312, 247] on div "const colorBackground = styles . backgroundColor ; const colorText = styles . c…" at bounding box center [347, 277] width 302 height 412
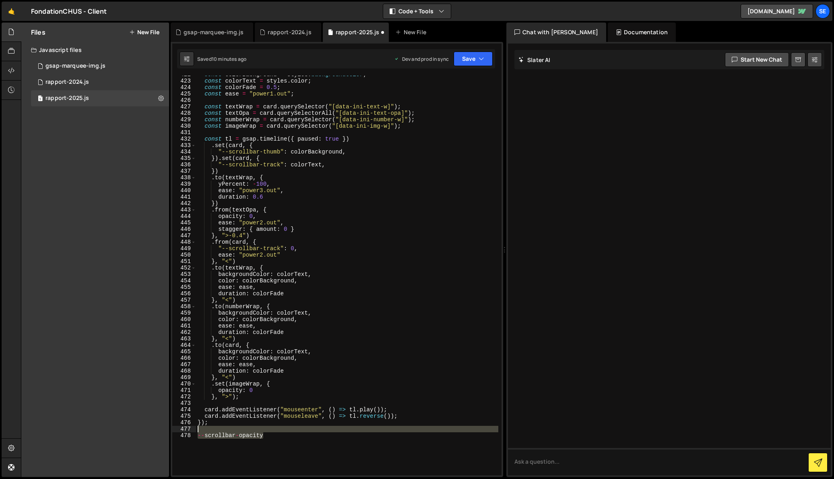
drag, startPoint x: 269, startPoint y: 434, endPoint x: 188, endPoint y: 431, distance: 80.6
click at [188, 431] on div ""--scrollbar-track": 0, 422 423 424 425 426 427 428 429 430 431 432 433 434 435…" at bounding box center [336, 276] width 329 height 400
type textarea "--scrollbar-opacity"
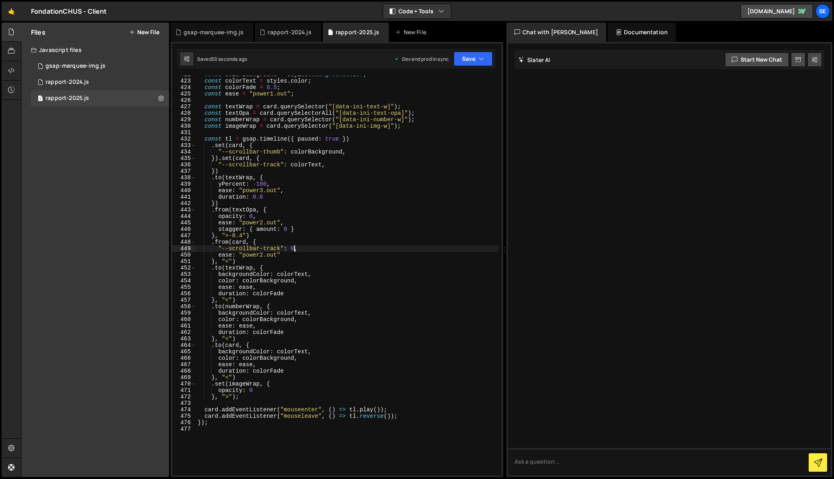
drag, startPoint x: 294, startPoint y: 249, endPoint x: 295, endPoint y: 257, distance: 7.7
click at [294, 249] on div "const colorBackground = styles . backgroundColor ; const colorText = styles . c…" at bounding box center [347, 277] width 302 height 412
drag, startPoint x: 229, startPoint y: 241, endPoint x: 215, endPoint y: 240, distance: 13.3
click at [215, 240] on div "const colorBackground = styles . backgroundColor ; const colorText = styles . c…" at bounding box center [347, 277] width 302 height 412
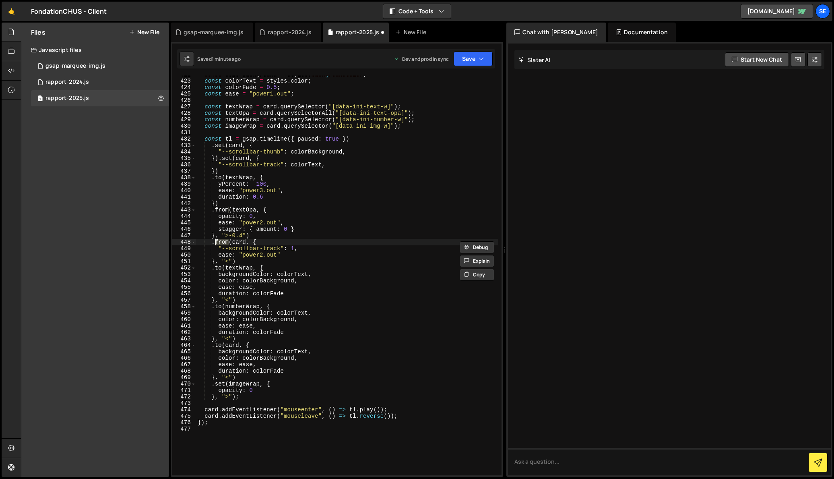
scroll to position [0, 2]
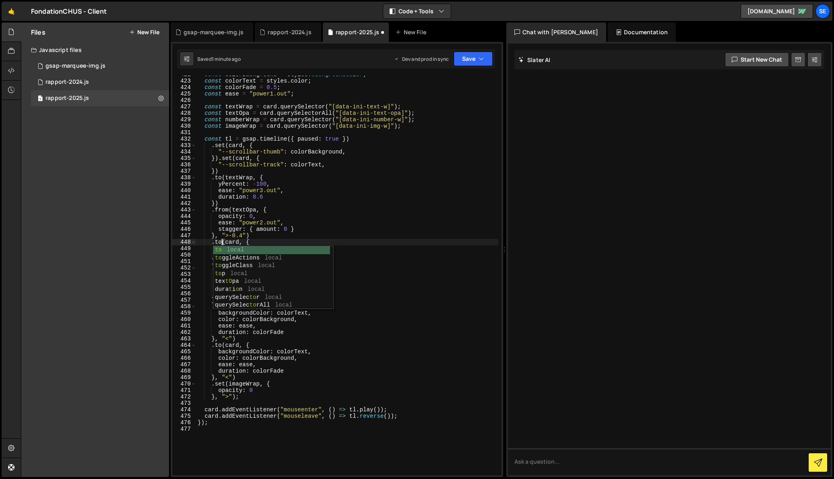
click at [271, 242] on div "const colorBackground = styles . backgroundColor ; const colorText = styles . c…" at bounding box center [347, 277] width 302 height 412
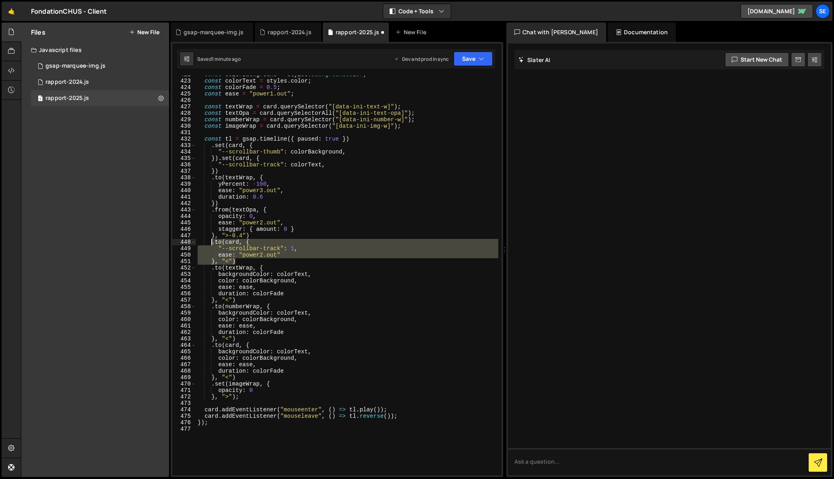
drag, startPoint x: 239, startPoint y: 261, endPoint x: 213, endPoint y: 243, distance: 31.9
click at [213, 243] on div "const colorBackground = styles . backgroundColor ; const colorText = styles . c…" at bounding box center [347, 277] width 302 height 412
click at [224, 169] on div "const colorBackground = styles . backgroundColor ; const colorText = styles . c…" at bounding box center [347, 277] width 302 height 412
type textarea "})"
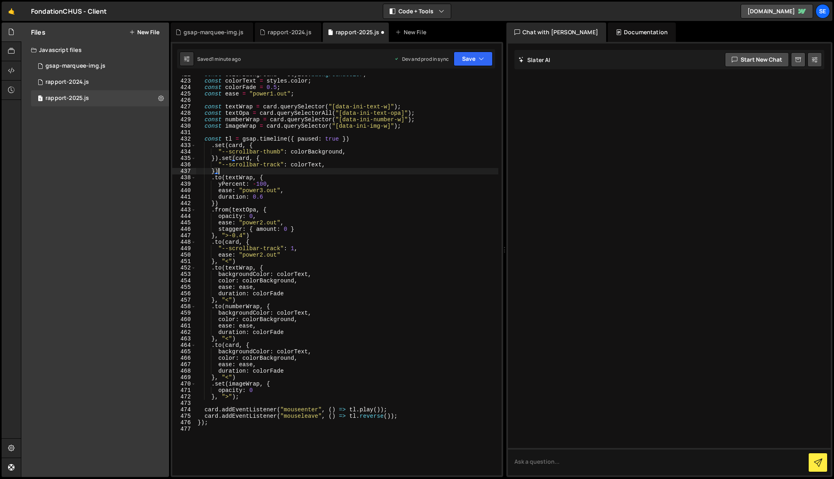
scroll to position [0, 0]
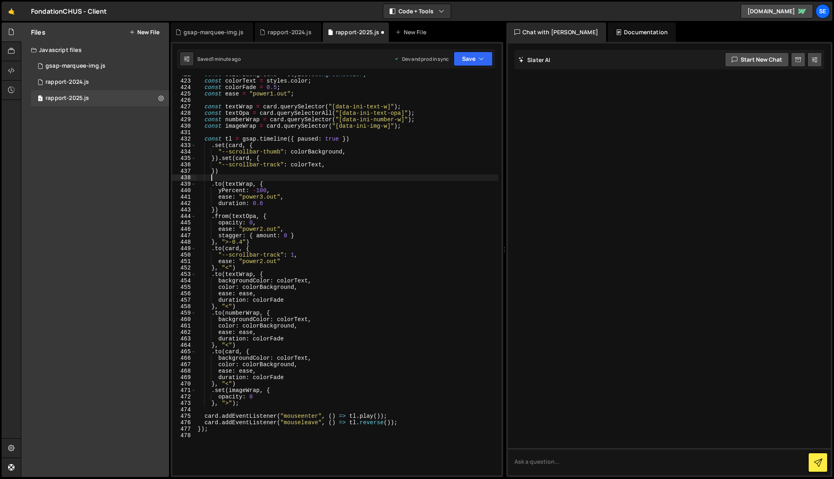
paste textarea "}, "<")"
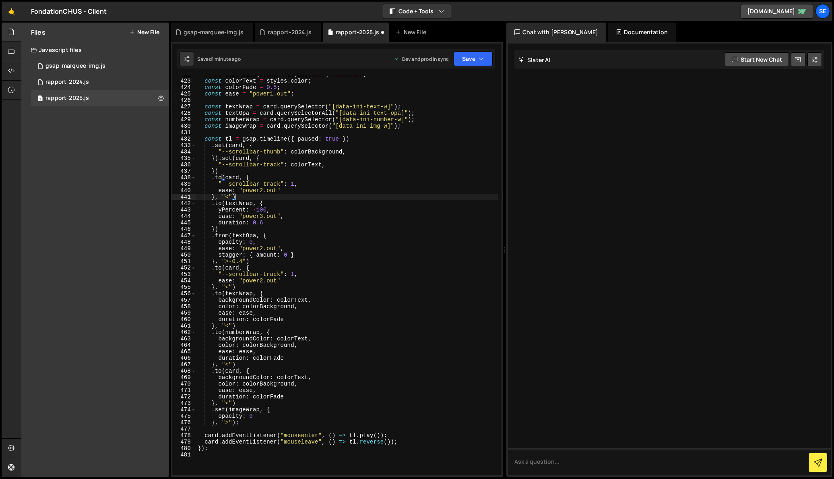
drag, startPoint x: 221, startPoint y: 177, endPoint x: 221, endPoint y: 181, distance: 4.0
click at [221, 177] on div "const colorBackground = styles . backgroundColor ; const colorText = styles . c…" at bounding box center [347, 277] width 302 height 412
click at [264, 177] on div "const colorBackground = styles . backgroundColor ; const colorText = styles . c…" at bounding box center [347, 277] width 302 height 412
click at [294, 184] on div "const colorBackground = styles . backgroundColor ; const colorText = styles . c…" at bounding box center [347, 277] width 302 height 412
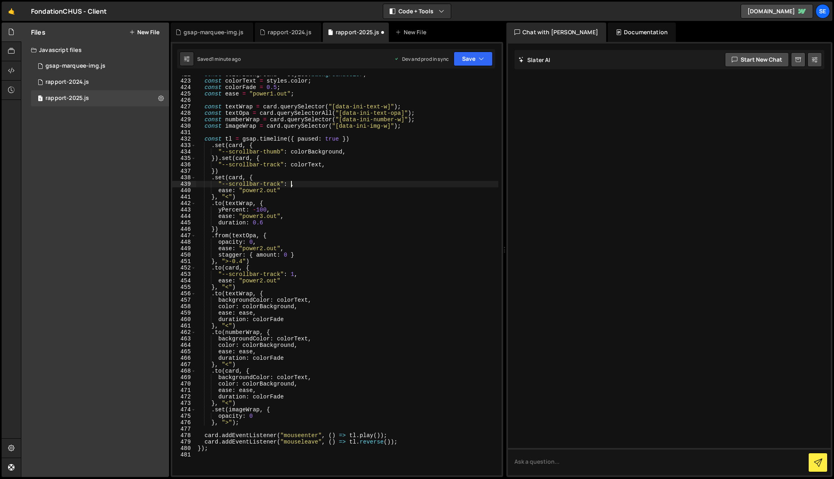
scroll to position [0, 6]
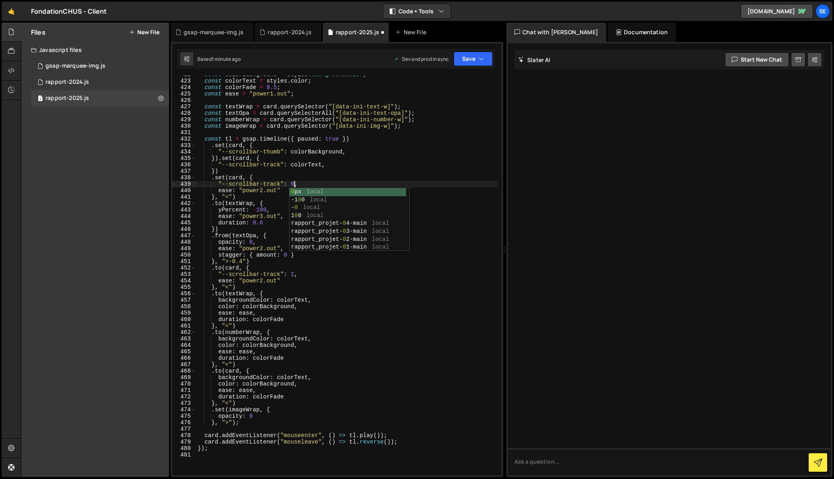
click at [307, 184] on div "const colorBackground = styles . backgroundColor ; const colorText = styles . c…" at bounding box center [347, 277] width 302 height 412
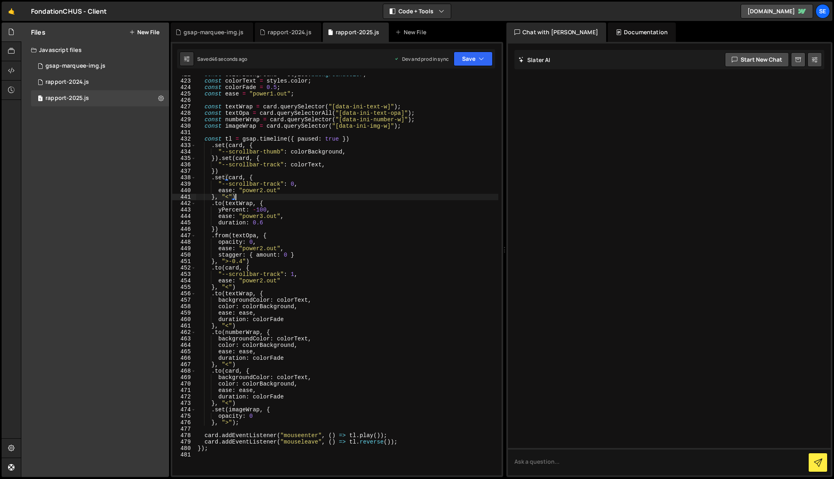
click at [286, 194] on div "const colorBackground = styles . backgroundColor ; const colorText = styles . c…" at bounding box center [347, 277] width 302 height 412
click at [288, 192] on div "const colorBackground = styles . backgroundColor ; const colorText = styles . c…" at bounding box center [347, 277] width 302 height 412
click at [232, 196] on div "const colorBackground = styles . backgroundColor ; const colorText = styles . c…" at bounding box center [347, 277] width 302 height 412
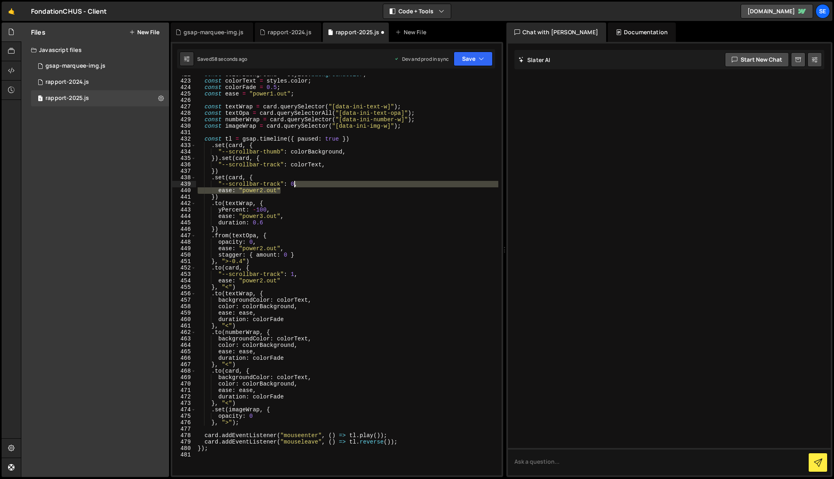
drag, startPoint x: 282, startPoint y: 190, endPoint x: 295, endPoint y: 185, distance: 13.9
click at [295, 185] on div "const colorBackground = styles . backgroundColor ; const colorText = styles . c…" at bounding box center [347, 277] width 302 height 412
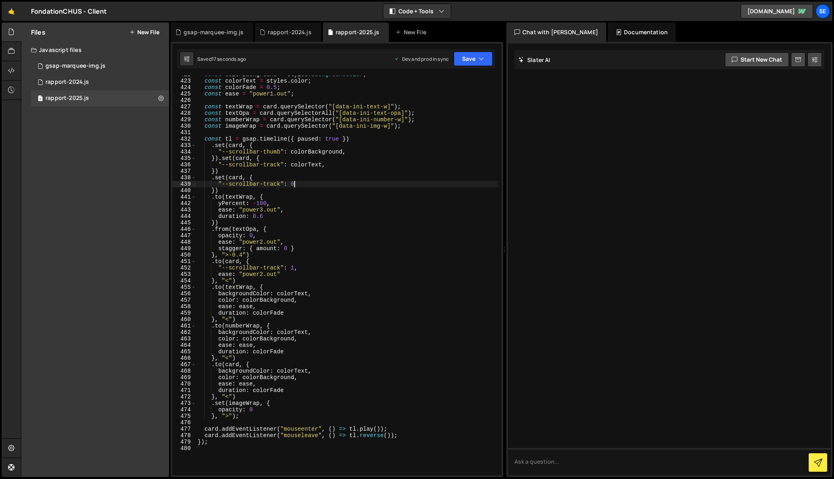
click at [239, 262] on div "const colorBackground = styles . backgroundColor ; const colorText = styles . c…" at bounding box center [347, 277] width 302 height 412
click at [271, 276] on div "const colorBackground = styles . backgroundColor ; const colorText = styles . c…" at bounding box center [347, 277] width 302 height 412
click at [229, 280] on div "const colorBackground = styles . backgroundColor ; const colorText = styles . c…" at bounding box center [347, 277] width 302 height 412
click at [327, 166] on div "const colorBackground = styles . backgroundColor ; const colorText = styles . c…" at bounding box center [347, 277] width 302 height 412
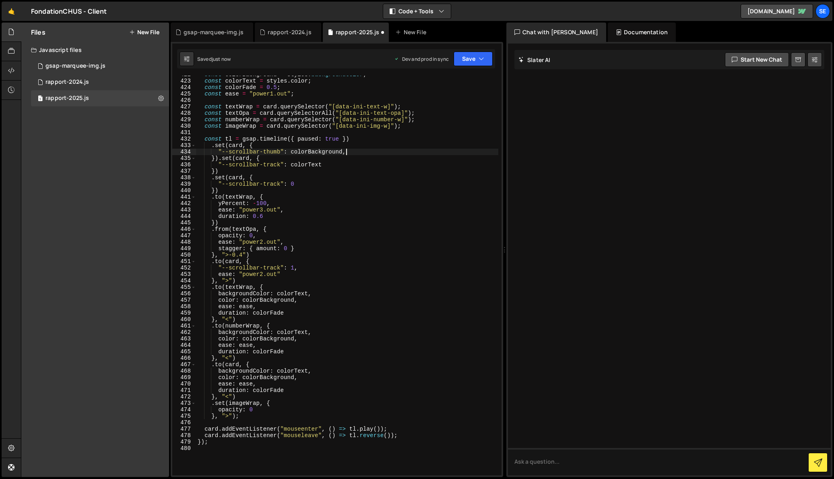
click at [348, 153] on div "const colorBackground = styles . backgroundColor ; const colorText = styles . c…" at bounding box center [347, 277] width 302 height 412
click at [228, 283] on div "const colorBackground = styles . backgroundColor ; const colorText = styles . c…" at bounding box center [347, 277] width 302 height 412
click at [213, 180] on div "const colorBackground = styles . backgroundColor ; const colorText = styles . c…" at bounding box center [347, 277] width 302 height 412
click at [224, 191] on div "const colorBackground = styles . backgroundColor ; const colorText = styles . c…" at bounding box center [347, 277] width 302 height 412
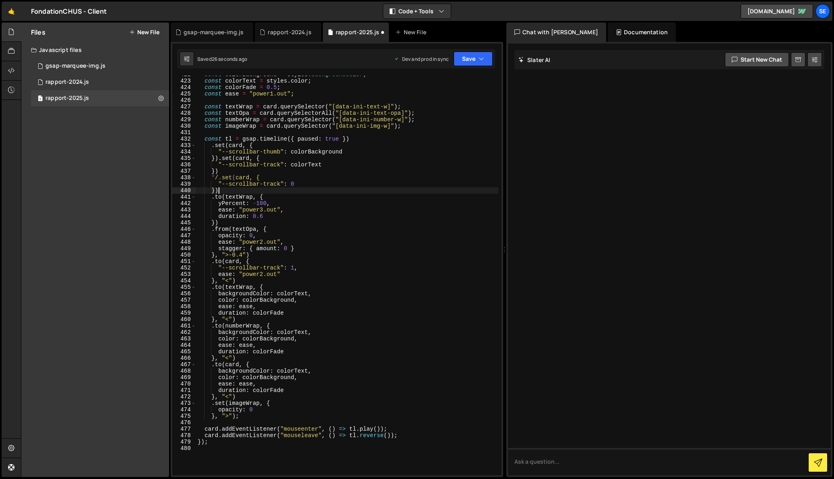
scroll to position [0, 1]
click at [216, 176] on div "const colorBackground = styles . backgroundColor ; const colorText = styles . c…" at bounding box center [347, 277] width 302 height 412
click at [215, 179] on div "const colorBackground = styles . backgroundColor ; const colorText = styles . c…" at bounding box center [347, 277] width 302 height 412
click at [321, 166] on div "const colorBackground = styles . backgroundColor ; const colorText = styles . c…" at bounding box center [347, 277] width 302 height 412
drag, startPoint x: 281, startPoint y: 267, endPoint x: 222, endPoint y: 265, distance: 58.4
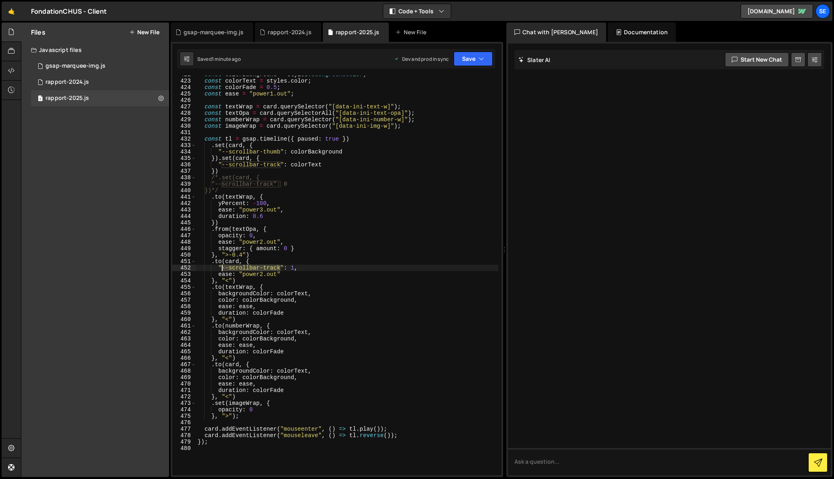
click at [222, 265] on div "const colorBackground = styles . backgroundColor ; const colorText = styles . c…" at bounding box center [347, 277] width 302 height 412
paste textarea "opacity"
drag, startPoint x: 281, startPoint y: 184, endPoint x: 222, endPoint y: 192, distance: 59.7
click at [221, 182] on div "const colorBackground = styles . backgroundColor ; const colorText = styles . c…" at bounding box center [347, 277] width 302 height 412
paste textarea "opacity"
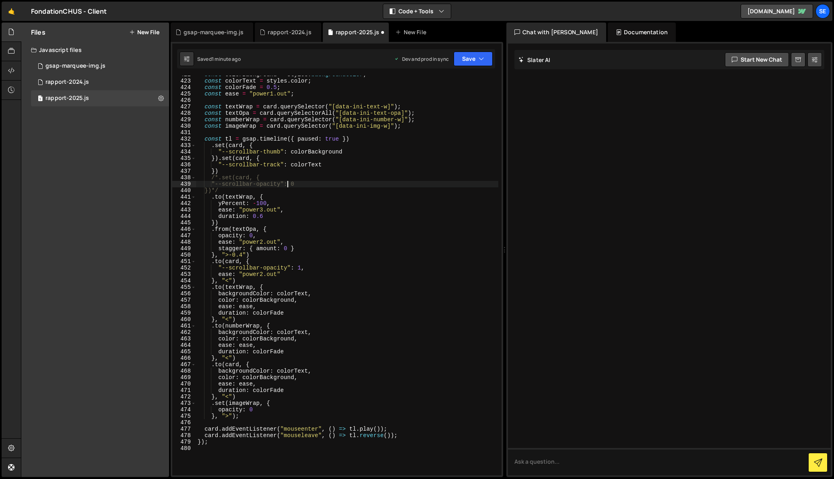
click at [228, 188] on div "const colorBackground = styles . backgroundColor ; const colorText = styles . c…" at bounding box center [347, 277] width 302 height 412
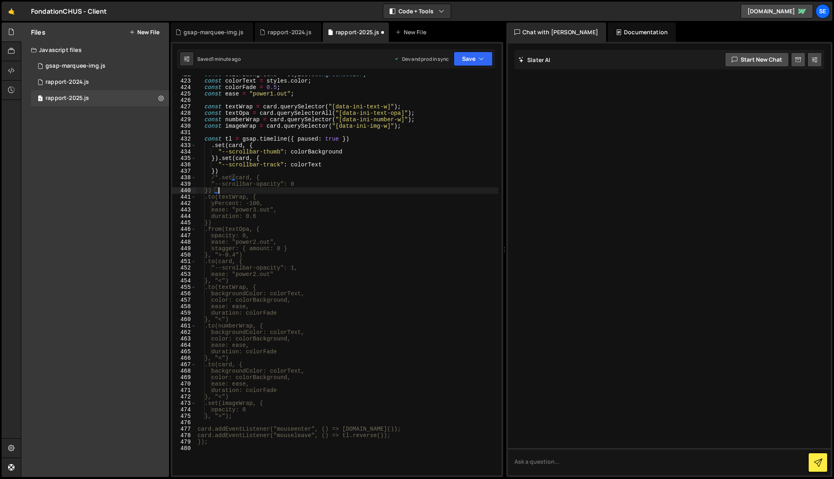
click at [218, 177] on div "const colorBackground = styles . backgroundColor ; const colorText = styles . c…" at bounding box center [347, 277] width 302 height 412
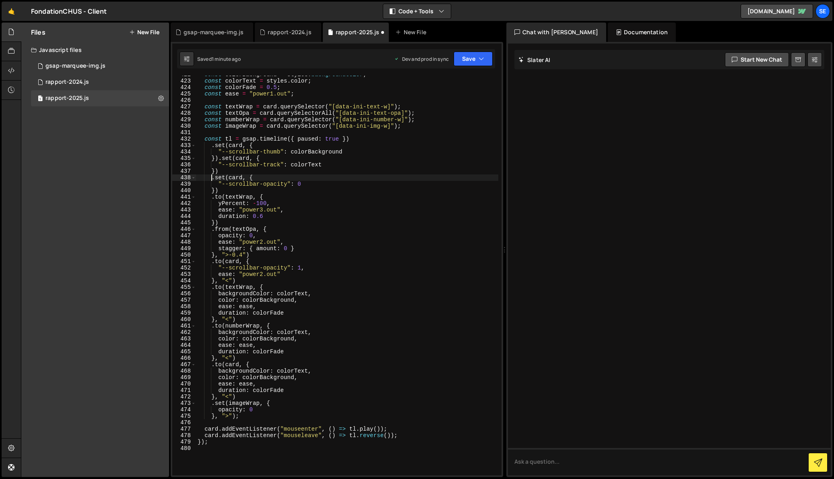
click at [228, 281] on div "const colorBackground = styles . backgroundColor ; const colorText = styles . c…" at bounding box center [347, 277] width 302 height 412
click at [242, 280] on div "const colorBackground = styles . backgroundColor ; const colorText = styles . c…" at bounding box center [347, 277] width 302 height 412
click at [222, 262] on div "const colorBackground = styles . backgroundColor ; const colorText = styles . c…" at bounding box center [347, 277] width 302 height 412
click at [284, 257] on div "const colorBackground = styles . backgroundColor ; const colorText = styles . c…" at bounding box center [347, 277] width 302 height 412
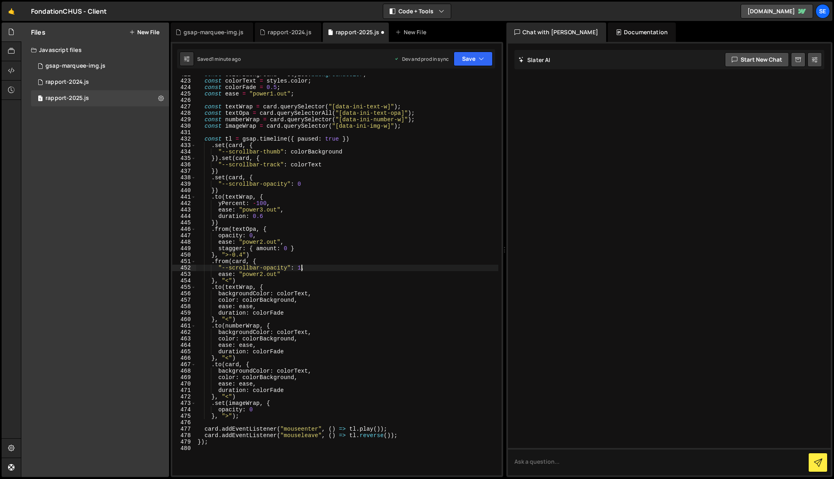
click at [301, 267] on div "const colorBackground = styles . backgroundColor ; const colorText = styles . c…" at bounding box center [347, 277] width 302 height 412
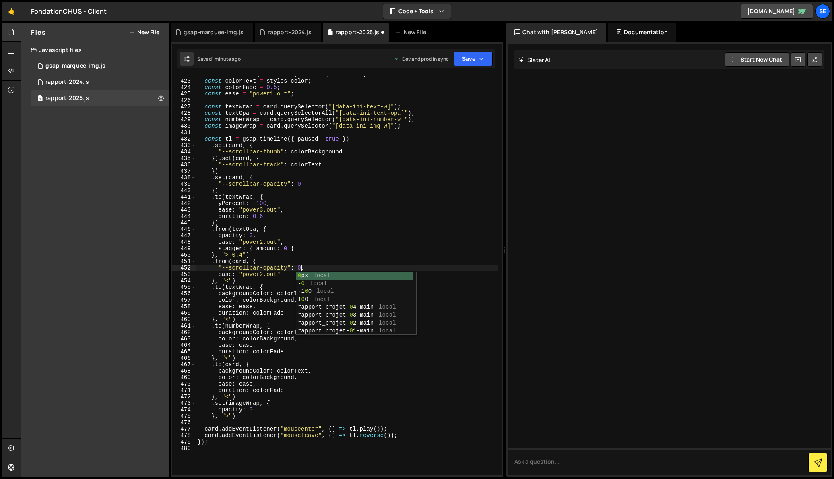
scroll to position [0, 7]
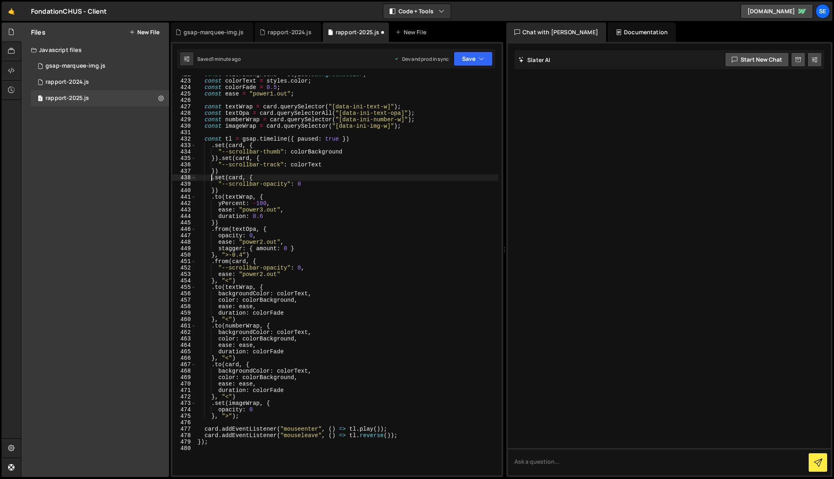
drag, startPoint x: 211, startPoint y: 178, endPoint x: 211, endPoint y: 197, distance: 19.8
click at [211, 178] on div "const colorBackground = styles . backgroundColor ; const colorText = styles . c…" at bounding box center [347, 277] width 302 height 412
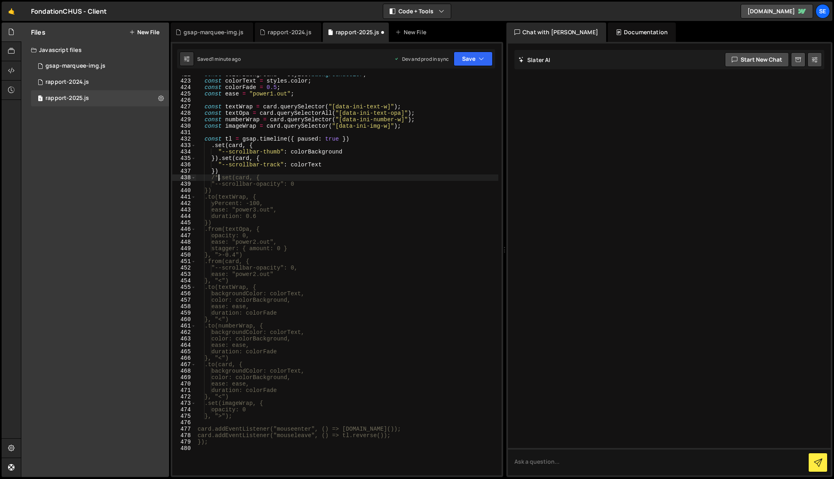
click at [226, 188] on div "const colorBackground = styles . backgroundColor ; const colorText = styles . c…" at bounding box center [347, 277] width 302 height 412
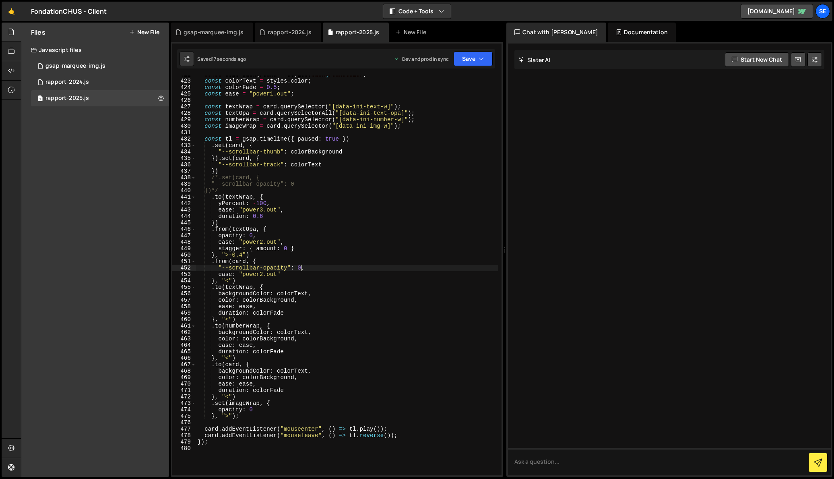
click at [301, 269] on div "const colorBackground = styles . backgroundColor ; const colorText = styles . c…" at bounding box center [347, 277] width 302 height 412
click at [317, 259] on div "const colorBackground = styles . backgroundColor ; const colorText = styles . c…" at bounding box center [347, 277] width 302 height 412
click at [302, 269] on div "const colorBackground = styles . backgroundColor ; const colorText = styles . c…" at bounding box center [347, 277] width 302 height 412
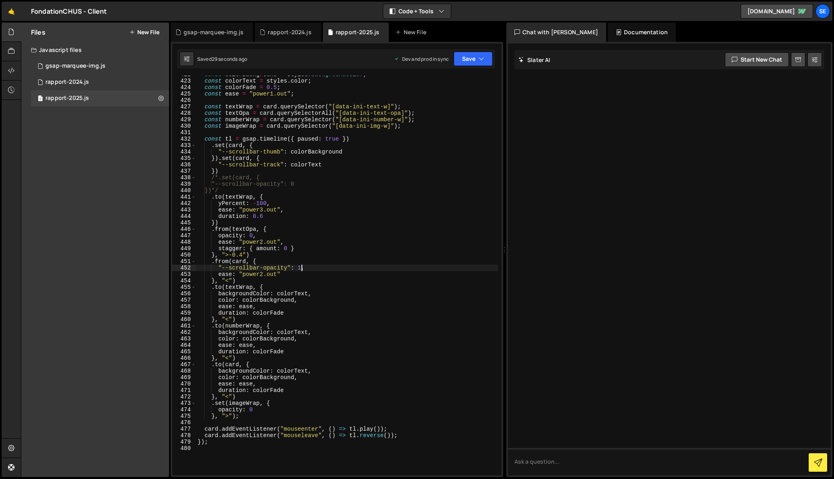
click at [224, 171] on div "const colorBackground = styles . backgroundColor ; const colorText = styles . c…" at bounding box center [347, 277] width 302 height 412
click at [301, 268] on div "const colorBackground = styles . backgroundColor ; const colorText = styles . c…" at bounding box center [347, 277] width 302 height 412
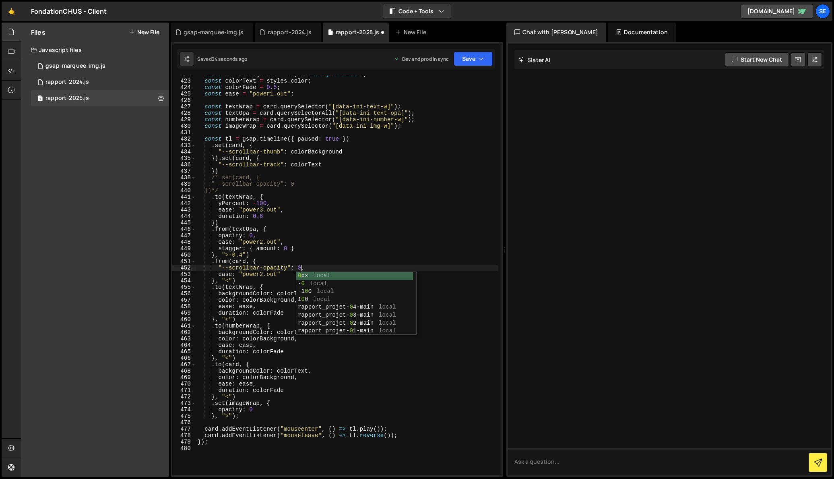
scroll to position [0, 7]
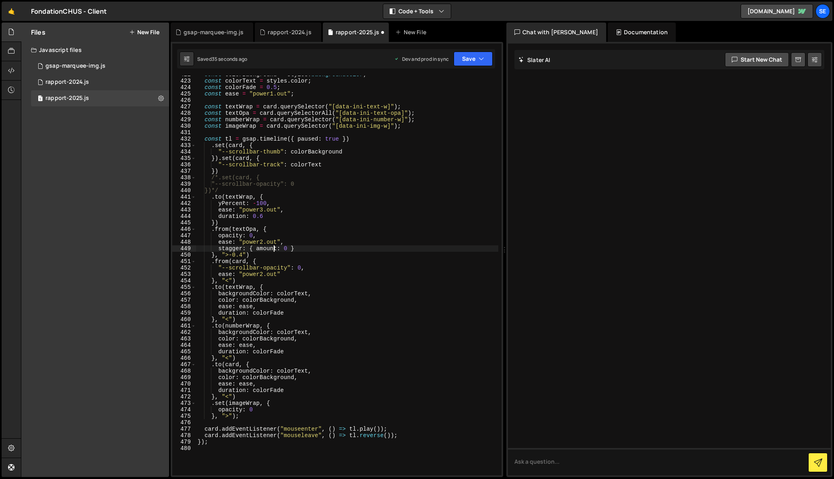
click at [274, 252] on div "const colorBackground = styles . backgroundColor ; const colorText = styles . c…" at bounding box center [347, 277] width 302 height 412
drag, startPoint x: 218, startPoint y: 178, endPoint x: 212, endPoint y: 178, distance: 6.1
click at [212, 178] on div "const colorBackground = styles . backgroundColor ; const colorText = styles . c…" at bounding box center [347, 277] width 302 height 412
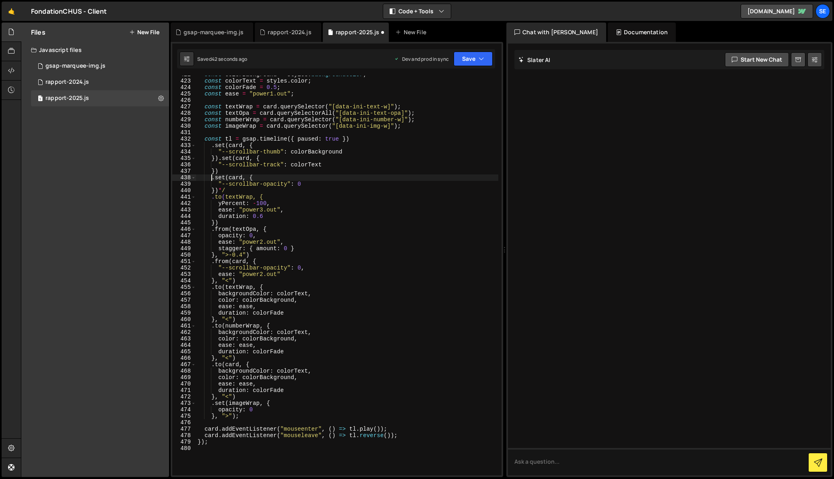
click at [217, 157] on div "const colorBackground = styles . backgroundColor ; const colorText = styles . c…" at bounding box center [347, 277] width 302 height 412
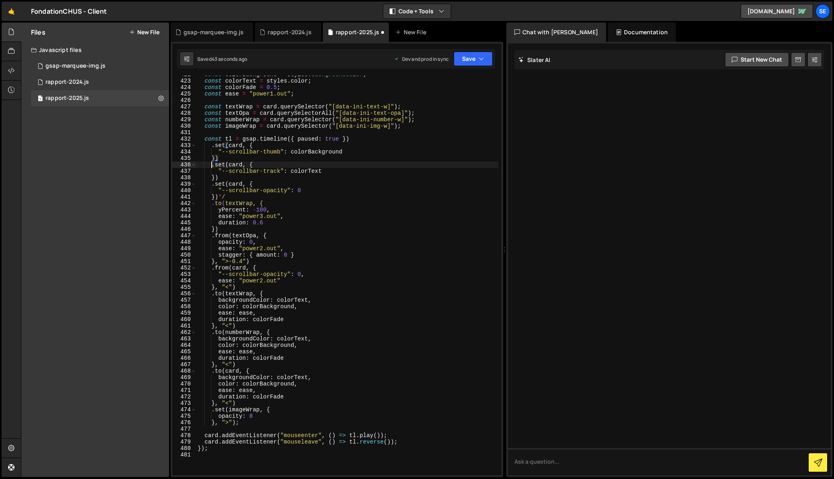
scroll to position [0, 1]
click at [301, 274] on div "const colorBackground = styles . backgroundColor ; const colorText = styles . c…" at bounding box center [347, 277] width 302 height 412
click at [230, 268] on div "const colorBackground = styles . backgroundColor ; const colorText = styles . c…" at bounding box center [347, 277] width 302 height 412
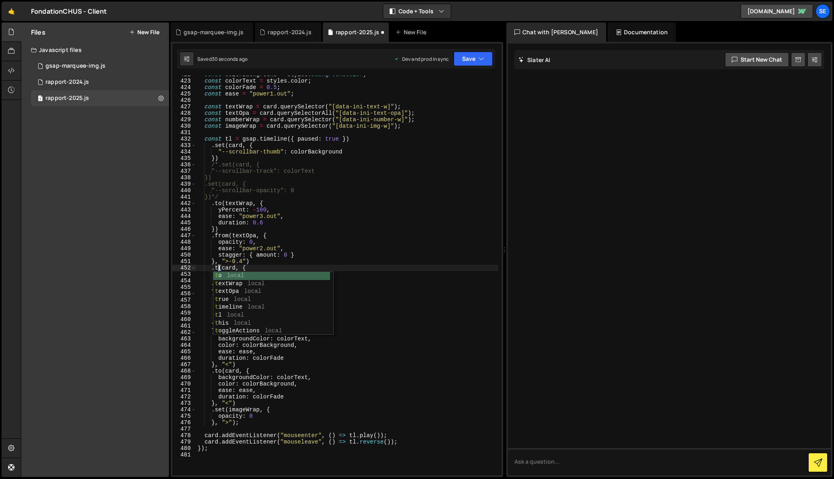
scroll to position [0, 2]
click at [256, 267] on div "const colorBackground = styles . backgroundColor ; const colorText = styles . c…" at bounding box center [347, 277] width 302 height 412
click at [301, 275] on div "const colorBackground = styles . backgroundColor ; const colorText = styles . c…" at bounding box center [347, 277] width 302 height 412
click at [212, 147] on div "const colorBackground = styles . backgroundColor ; const colorText = styles . c…" at bounding box center [347, 277] width 302 height 412
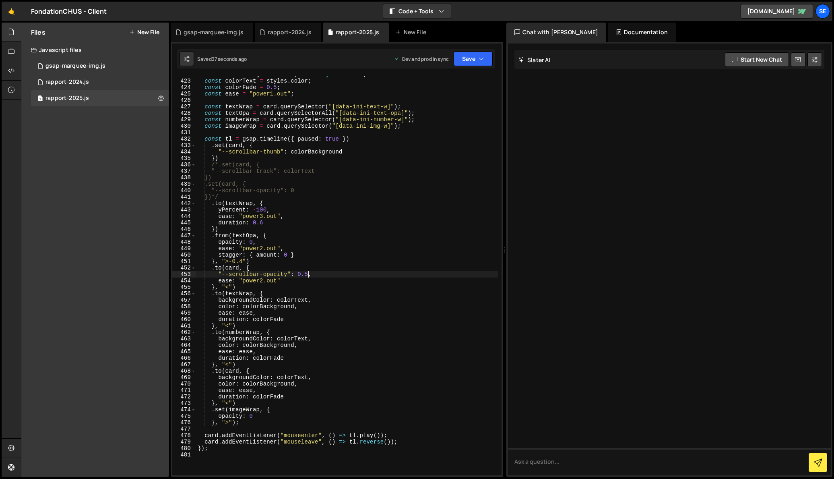
scroll to position [0, 4]
click at [226, 159] on div "const colorBackground = styles . backgroundColor ; const colorText = styles . c…" at bounding box center [347, 277] width 302 height 412
click at [218, 164] on div "const colorBackground = styles . backgroundColor ; const colorText = styles . c…" at bounding box center [347, 277] width 302 height 412
click at [220, 158] on div "const colorBackground = styles . backgroundColor ; const colorText = styles . c…" at bounding box center [347, 277] width 302 height 412
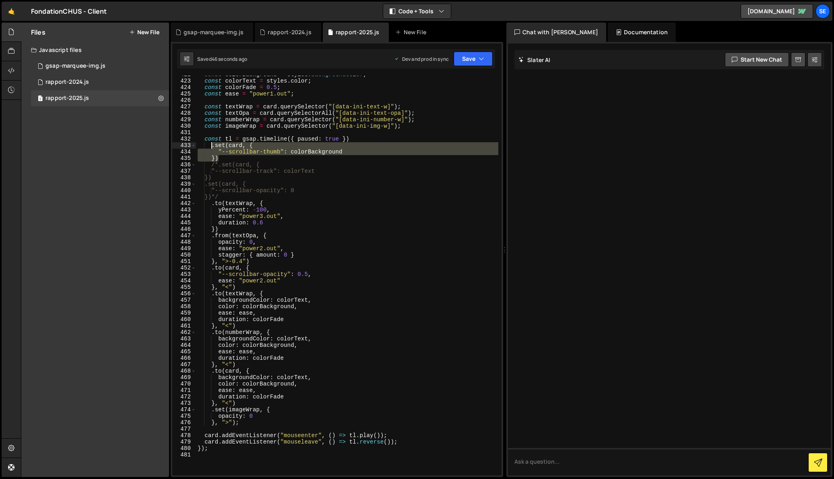
drag, startPoint x: 220, startPoint y: 157, endPoint x: 213, endPoint y: 146, distance: 13.3
click at [213, 146] on div "const colorBackground = styles . backgroundColor ; const colorText = styles . c…" at bounding box center [347, 277] width 302 height 412
type textarea ".set(card, { "--scrollbar-thumb": colorBackground"
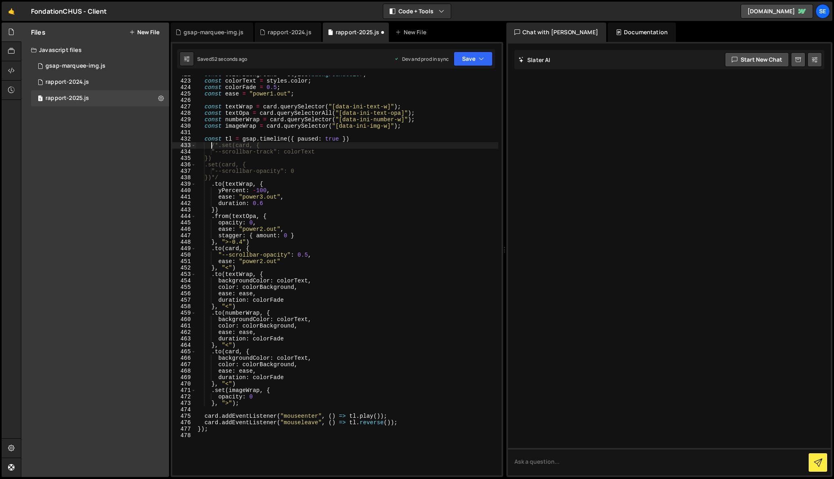
click at [232, 177] on div "const colorBackground = styles . backgroundColor ; const colorText = styles . c…" at bounding box center [347, 277] width 302 height 412
type textarea "})*/"
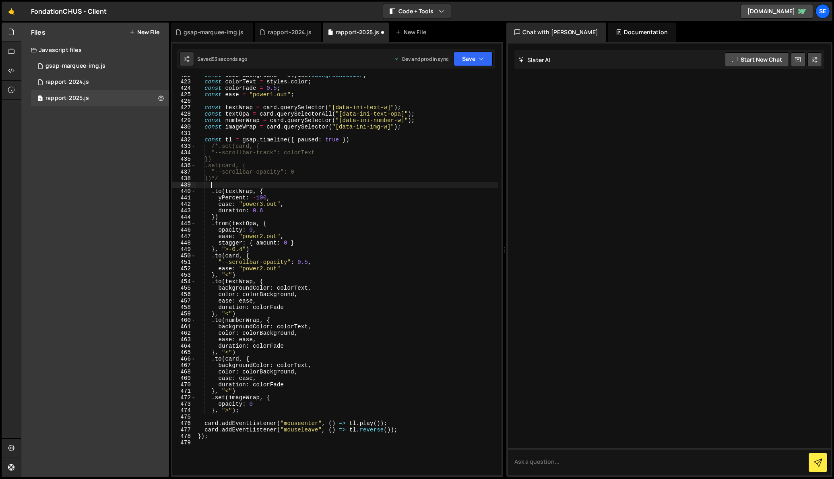
scroll to position [2729, 0]
paste textarea "})"
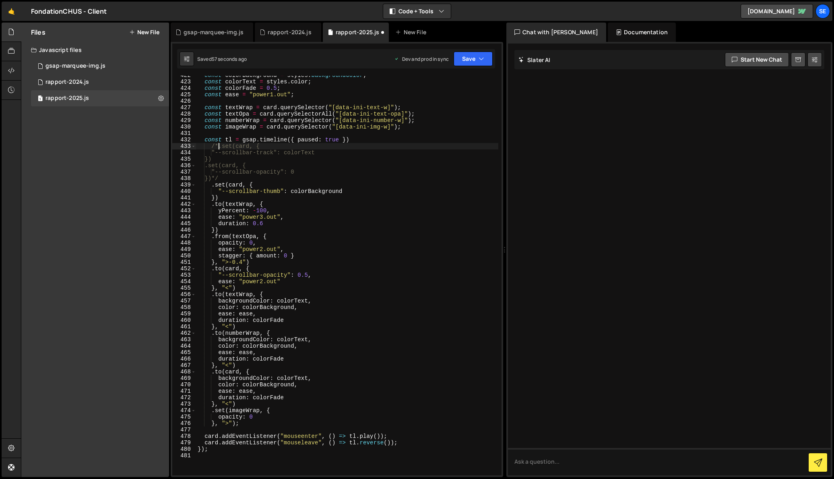
drag, startPoint x: 218, startPoint y: 145, endPoint x: 218, endPoint y: 151, distance: 5.6
click at [218, 145] on div "const colorBackground = styles . backgroundColor ; const colorText = styles . c…" at bounding box center [347, 278] width 302 height 412
click at [211, 167] on div "const colorBackground = styles . backgroundColor ; const colorText = styles . c…" at bounding box center [347, 278] width 302 height 412
click at [220, 197] on div "const colorBackground = styles . backgroundColor ; const colorText = styles . c…" at bounding box center [347, 278] width 302 height 412
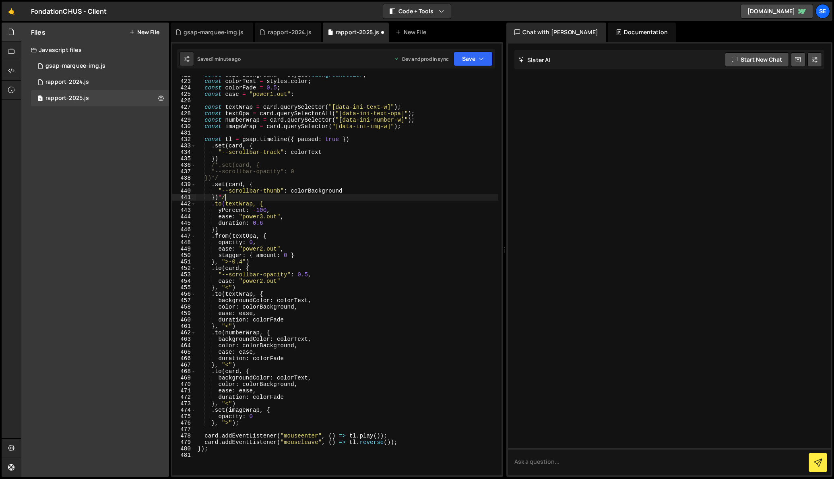
click at [228, 178] on div "const colorBackground = styles . backgroundColor ; const colorText = styles . c…" at bounding box center [347, 278] width 302 height 412
click at [261, 197] on div "const colorBackground = styles . backgroundColor ; const colorText = styles . c…" at bounding box center [347, 278] width 302 height 412
click at [482, 60] on icon "button" at bounding box center [482, 59] width 6 height 8
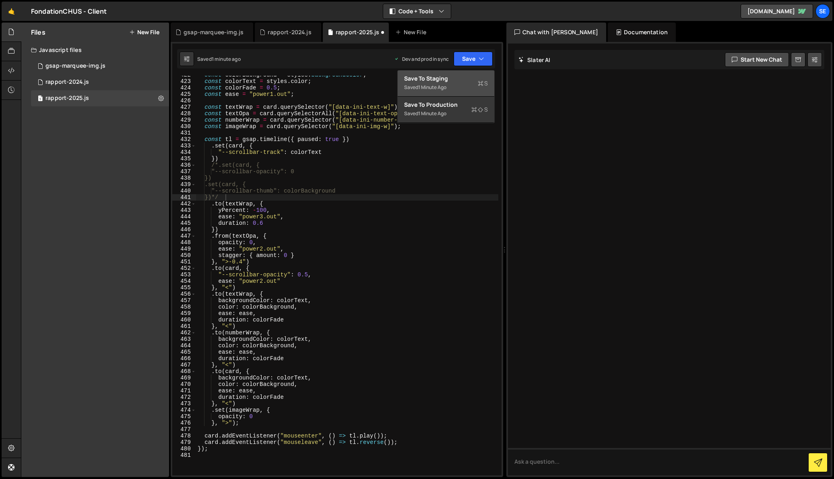
click at [464, 83] on div "Saved 1 minute ago" at bounding box center [446, 88] width 84 height 10
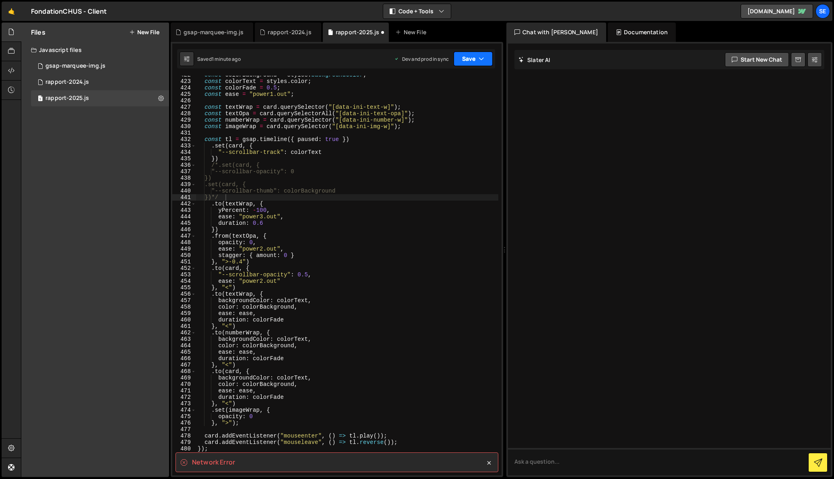
click at [476, 57] on button "Save" at bounding box center [473, 59] width 39 height 14
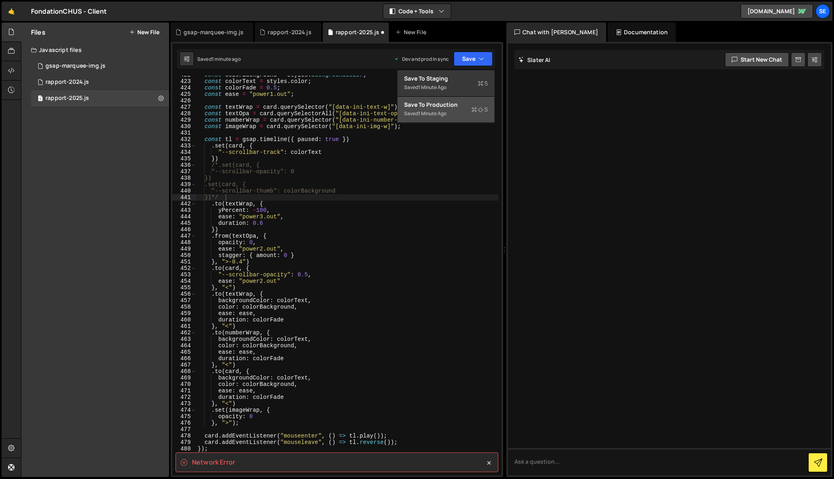
click at [468, 109] on div "Saved 1 minute ago" at bounding box center [446, 114] width 84 height 10
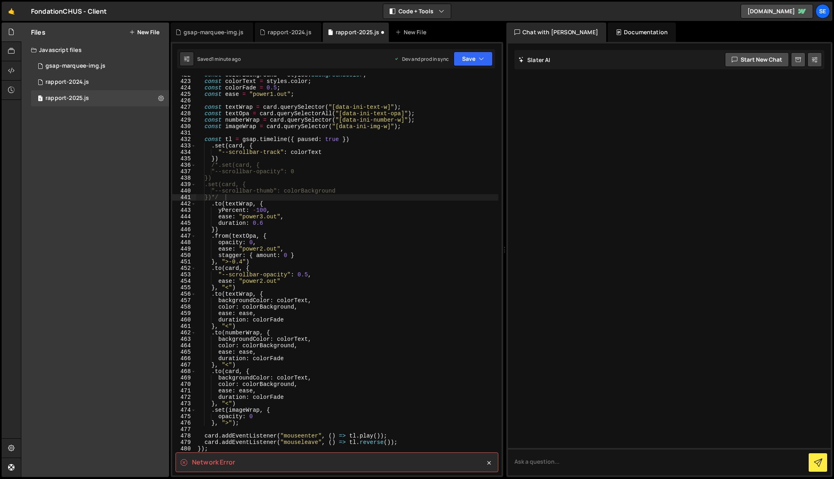
click at [464, 211] on div "const colorBackground = styles . backgroundColor ; const colorText = styles . c…" at bounding box center [347, 278] width 302 height 412
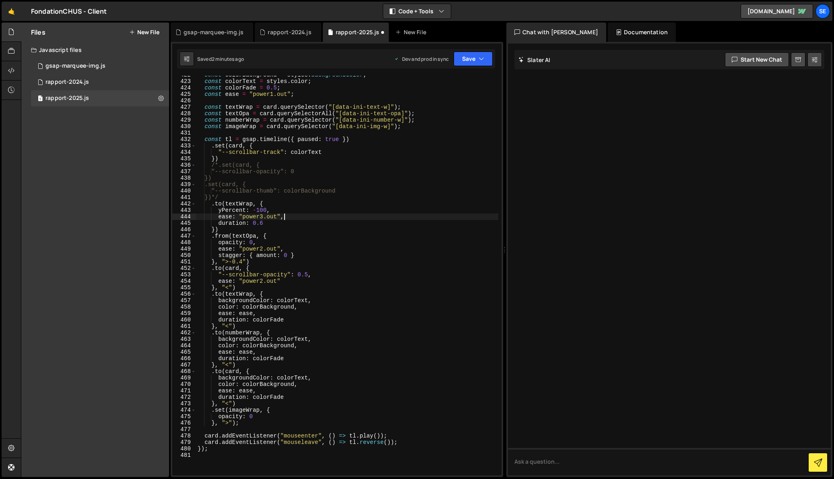
click at [292, 216] on div "const colorBackground = styles . backgroundColor ; const colorText = styles . c…" at bounding box center [347, 278] width 302 height 412
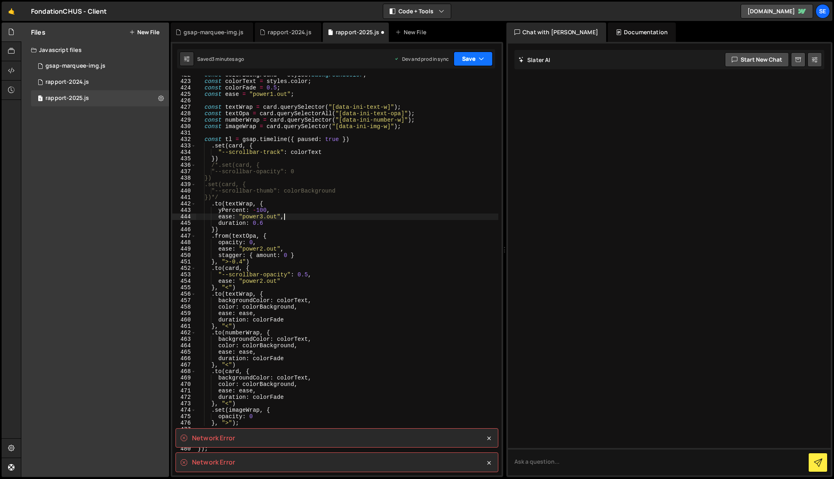
drag, startPoint x: 471, startPoint y: 57, endPoint x: 467, endPoint y: 60, distance: 4.8
click at [471, 57] on button "Save" at bounding box center [473, 59] width 39 height 14
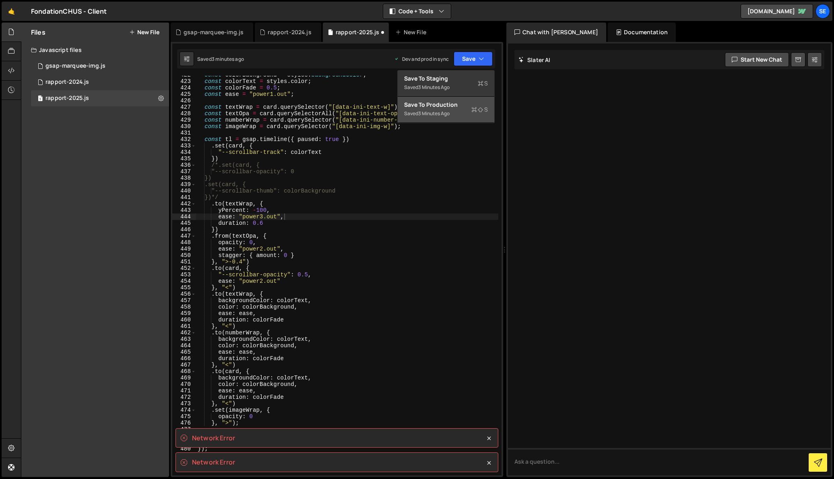
click at [464, 106] on div "Save to Production S" at bounding box center [446, 105] width 84 height 8
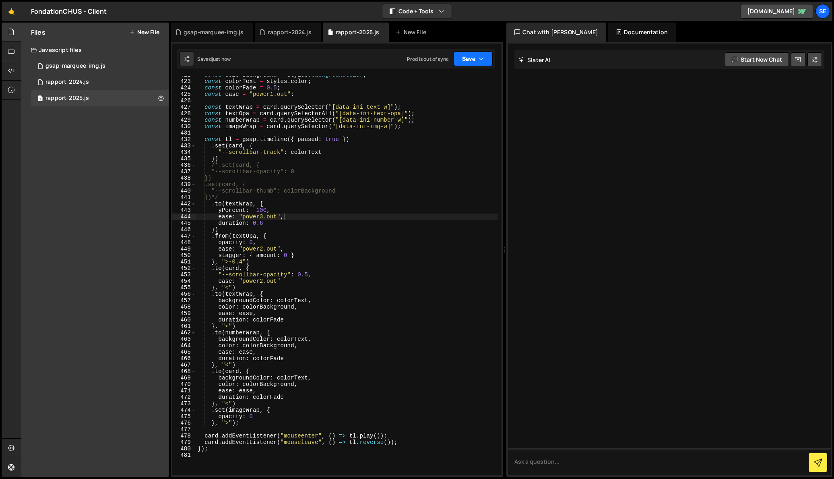
click at [471, 55] on button "Save" at bounding box center [473, 59] width 39 height 14
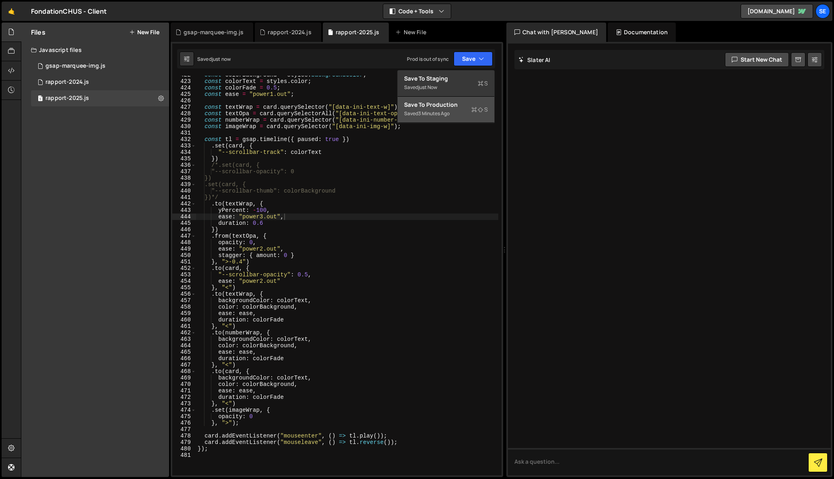
click at [457, 105] on div "Save to Production S" at bounding box center [446, 105] width 84 height 8
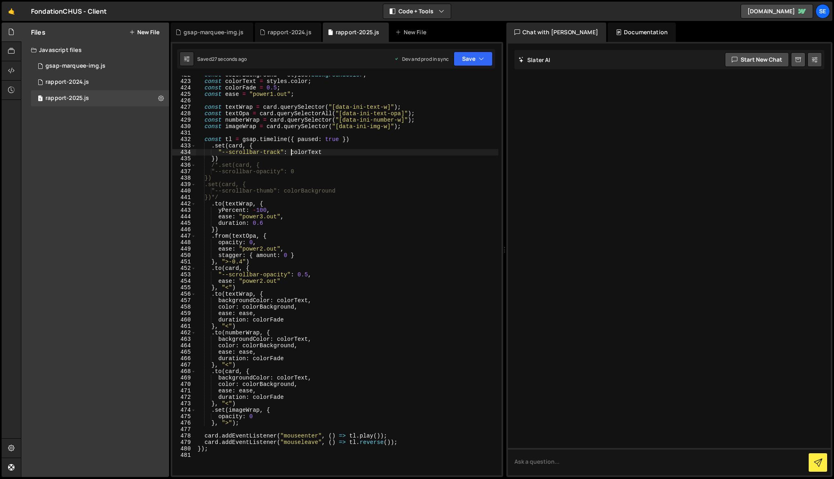
click at [292, 154] on div "const colorBackground = styles . backgroundColor ; const colorText = styles . c…" at bounding box center [347, 278] width 302 height 412
drag, startPoint x: 245, startPoint y: 306, endPoint x: 294, endPoint y: 307, distance: 49.6
click at [294, 307] on div "const colorBackground = styles . backgroundColor ; const colorText = styles . c…" at bounding box center [347, 278] width 302 height 412
drag, startPoint x: 292, startPoint y: 153, endPoint x: 321, endPoint y: 155, distance: 29.5
click at [321, 155] on div "const colorBackground = styles . backgroundColor ; const colorText = styles . c…" at bounding box center [347, 278] width 302 height 412
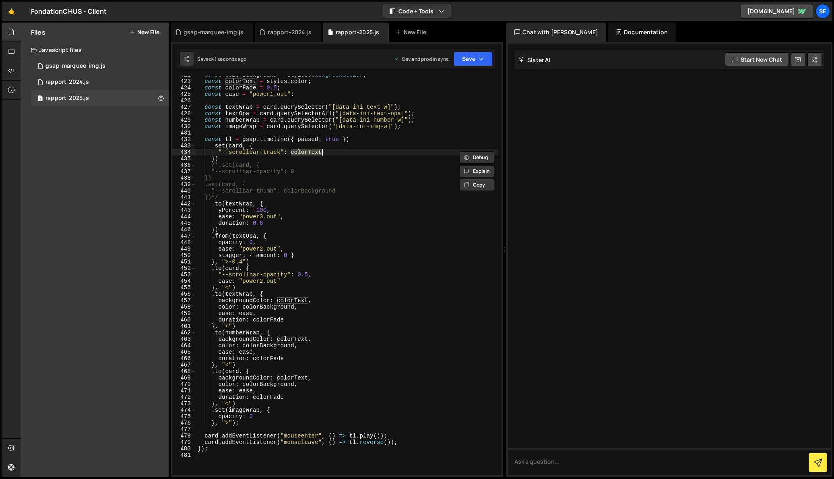
paste textarea "Background"
click at [305, 275] on div "const colorBackground = styles . backgroundColor ; const colorText = styles . c…" at bounding box center [347, 278] width 302 height 412
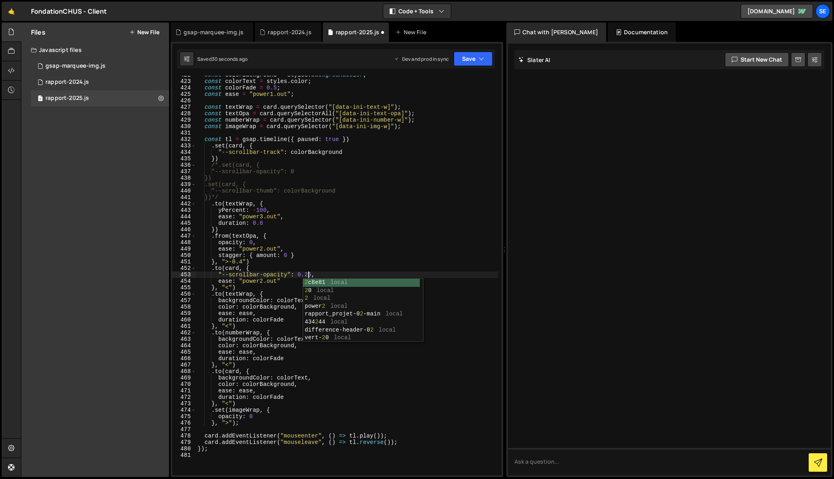
scroll to position [0, 8]
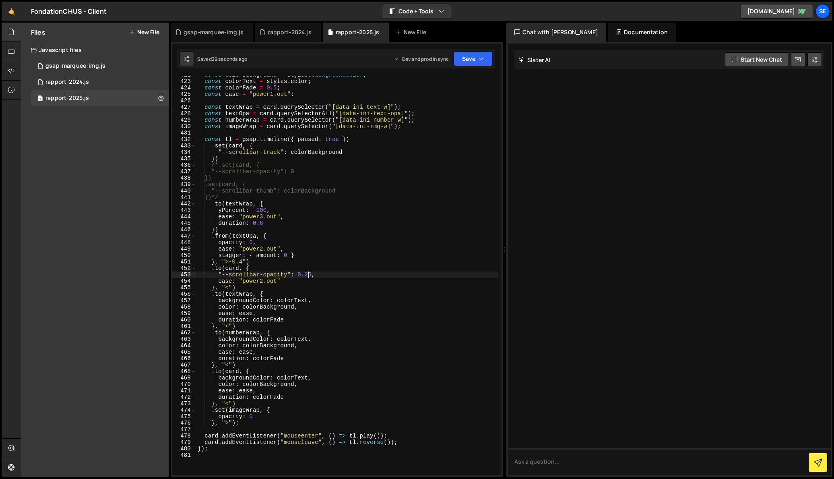
click at [298, 154] on div "const colorBackground = styles . backgroundColor ; const colorText = styles . c…" at bounding box center [347, 278] width 302 height 412
click at [346, 151] on div "const colorBackground = styles . backgroundColor ; const colorText = styles . c…" at bounding box center [347, 278] width 302 height 412
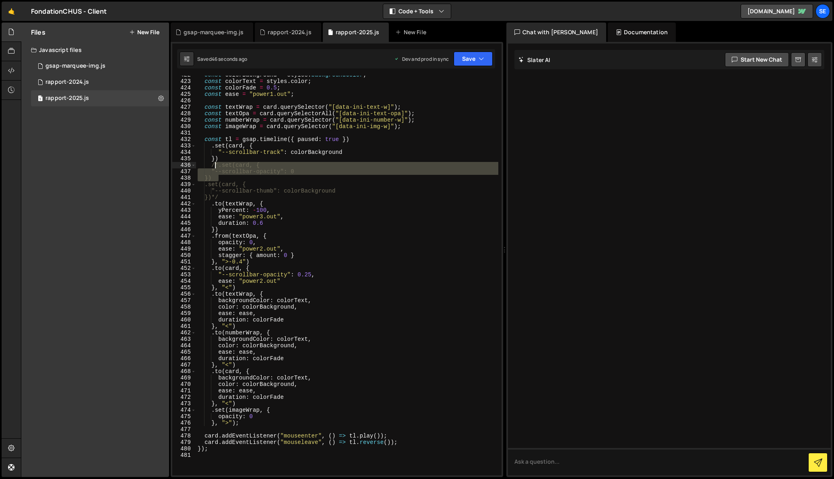
drag, startPoint x: 223, startPoint y: 178, endPoint x: 213, endPoint y: 168, distance: 13.7
click at [213, 168] on div "const colorBackground = styles . backgroundColor ; const colorText = styles . c…" at bounding box center [347, 278] width 302 height 412
type textarea "/*.set(card, { "--scrollbar-opacity": 0"
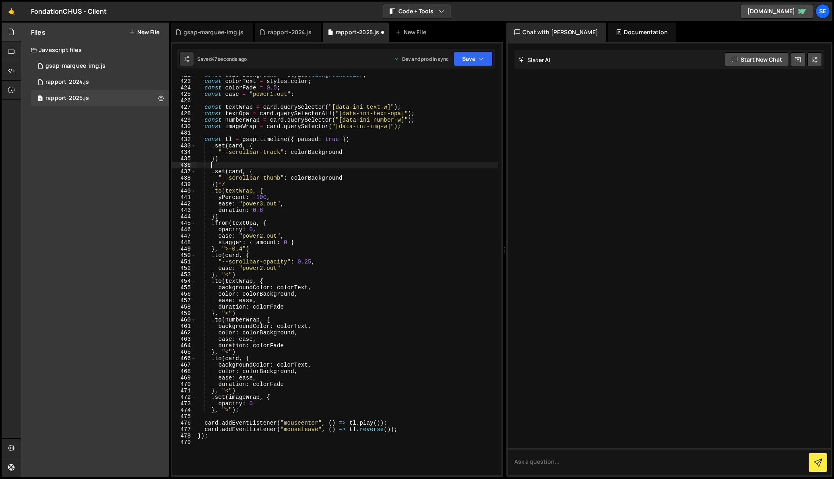
scroll to position [0, 0]
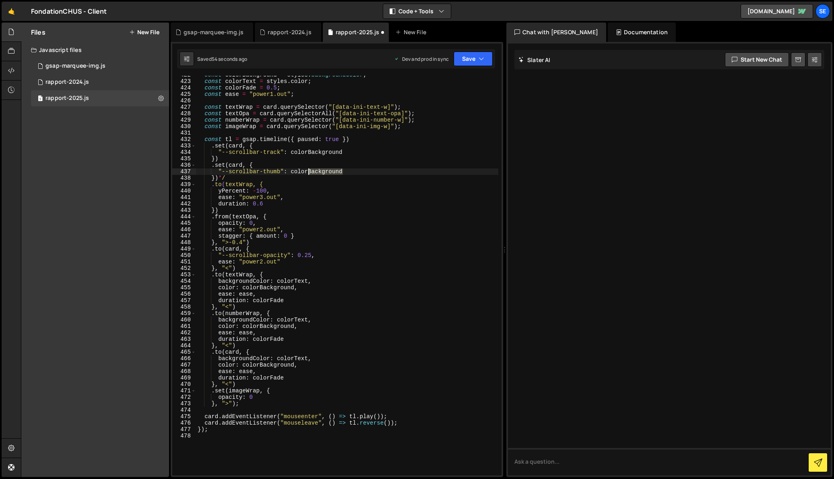
drag, startPoint x: 343, startPoint y: 172, endPoint x: 309, endPoint y: 171, distance: 33.8
click at [309, 171] on div "const colorBackground = styles . backgroundColor ; const colorText = styles . c…" at bounding box center [347, 278] width 302 height 412
click at [330, 177] on div "const colorBackground = styles . backgroundColor ; const colorText = styles . c…" at bounding box center [347, 278] width 302 height 412
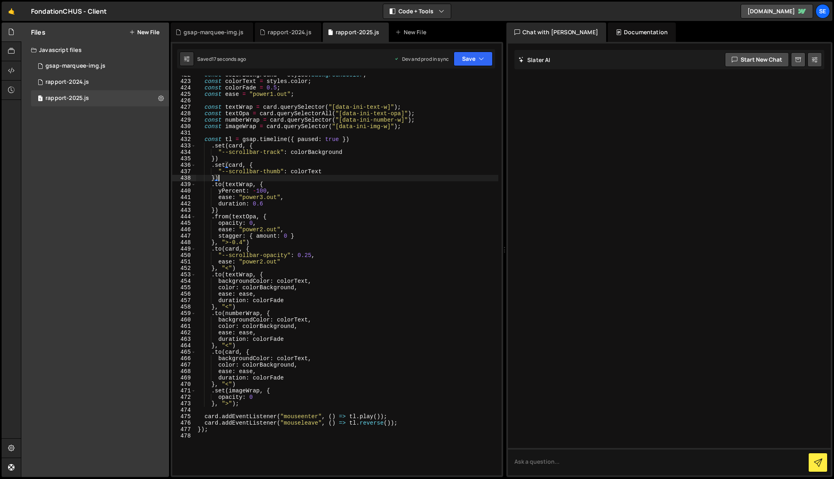
click at [311, 254] on div "const colorBackground = styles . backgroundColor ; const colorText = styles . c…" at bounding box center [347, 278] width 302 height 412
drag, startPoint x: 323, startPoint y: 172, endPoint x: 292, endPoint y: 171, distance: 30.6
click at [292, 171] on div "const colorBackground = styles . backgroundColor ; const colorText = styles . c…" at bounding box center [347, 278] width 302 height 412
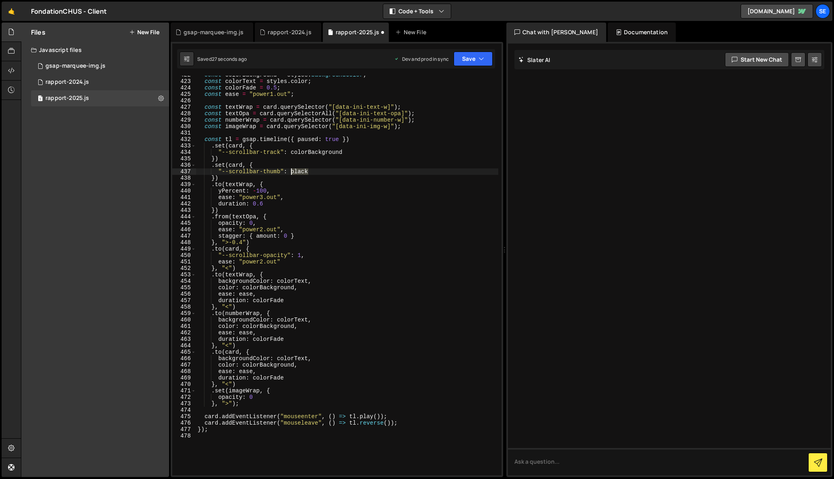
drag, startPoint x: 313, startPoint y: 171, endPoint x: 292, endPoint y: 170, distance: 21.0
click at [292, 170] on div "const colorBackground = styles . backgroundColor ; const colorText = styles . c…" at bounding box center [347, 278] width 302 height 412
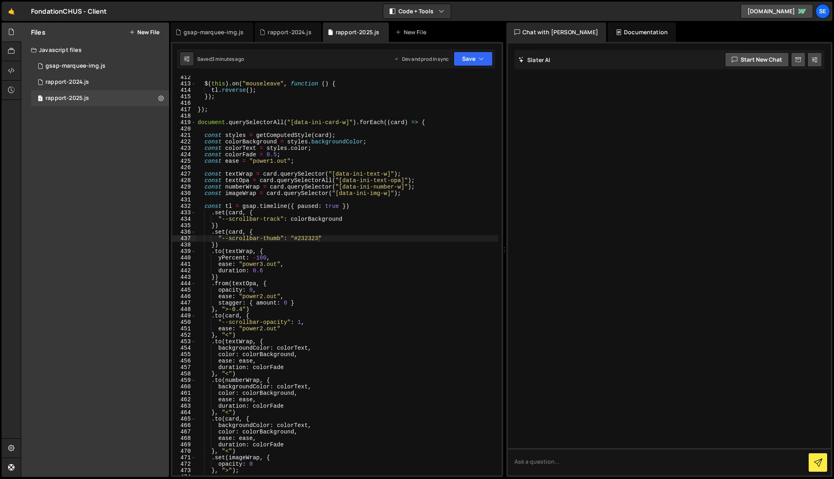
scroll to position [2663, 0]
drag, startPoint x: 346, startPoint y: 218, endPoint x: 292, endPoint y: 220, distance: 54.4
click at [291, 219] on div "$ ( this ) . on ( "mouseleave" , function ( ) { tl . reverse ( ) ; }) ; }) ; do…" at bounding box center [347, 280] width 302 height 412
drag, startPoint x: 323, startPoint y: 238, endPoint x: 290, endPoint y: 238, distance: 33.0
click at [290, 238] on div "$ ( this ) . on ( "mouseleave" , function ( ) { tl . reverse ( ) ; }) ; }) ; do…" at bounding box center [347, 280] width 302 height 412
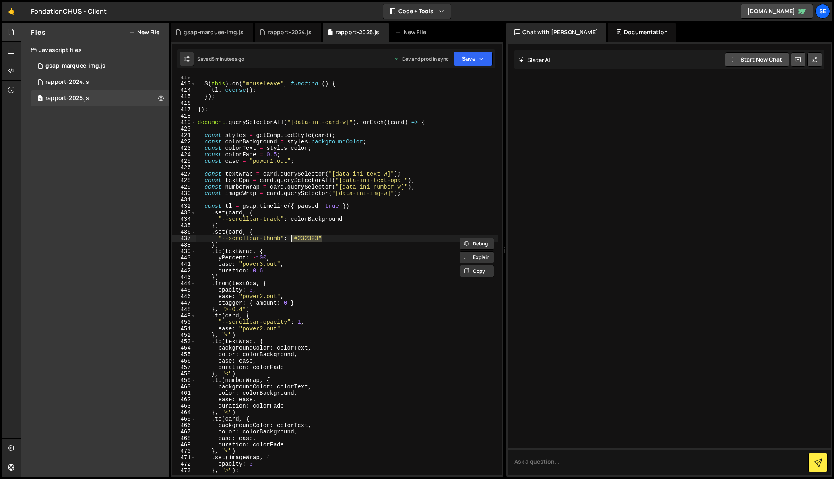
paste textarea "colorBackground"
click at [301, 248] on div "$ ( this ) . on ( "mouseleave" , function ( ) { tl . reverse ( ) ; }) ; }) ; do…" at bounding box center [347, 280] width 302 height 412
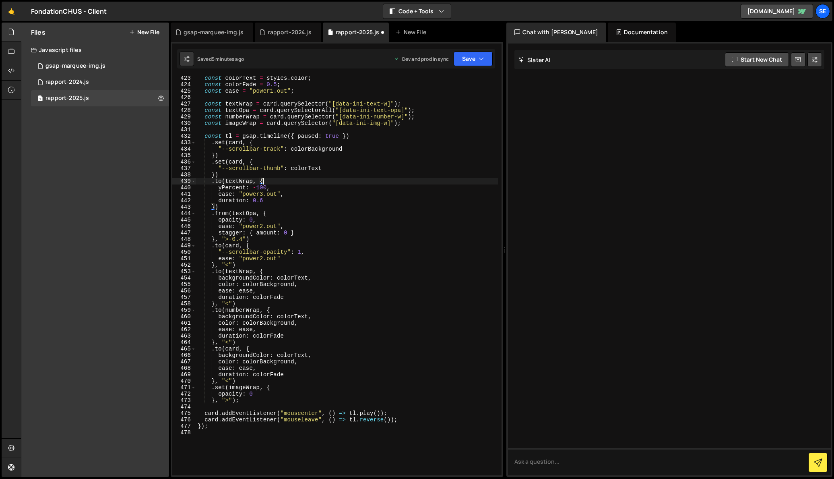
scroll to position [2738, 0]
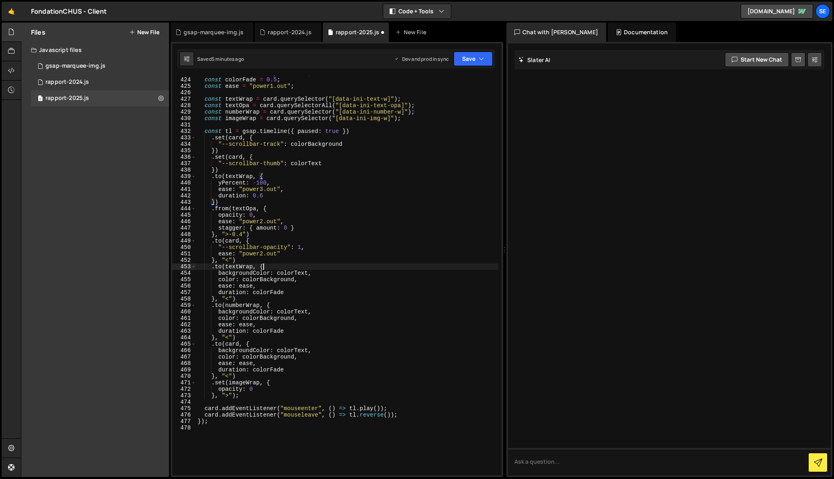
click at [321, 266] on div "const colorText = styles . color ; const colorFade = 0.5 ; const ease = "power1…" at bounding box center [347, 276] width 302 height 412
drag, startPoint x: 307, startPoint y: 144, endPoint x: 342, endPoint y: 147, distance: 35.1
click at [342, 147] on div "const colorText = styles . color ; const colorFade = 0.5 ; const ease = "power1…" at bounding box center [347, 276] width 302 height 412
drag, startPoint x: 322, startPoint y: 162, endPoint x: 308, endPoint y: 162, distance: 14.1
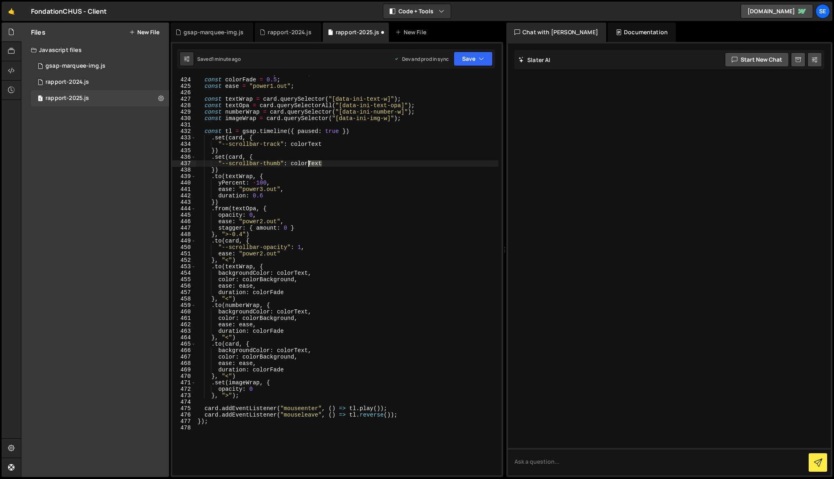
click at [308, 162] on div "const colorText = styles . color ; const colorFade = 0.5 ; const ease = "power1…" at bounding box center [347, 276] width 302 height 412
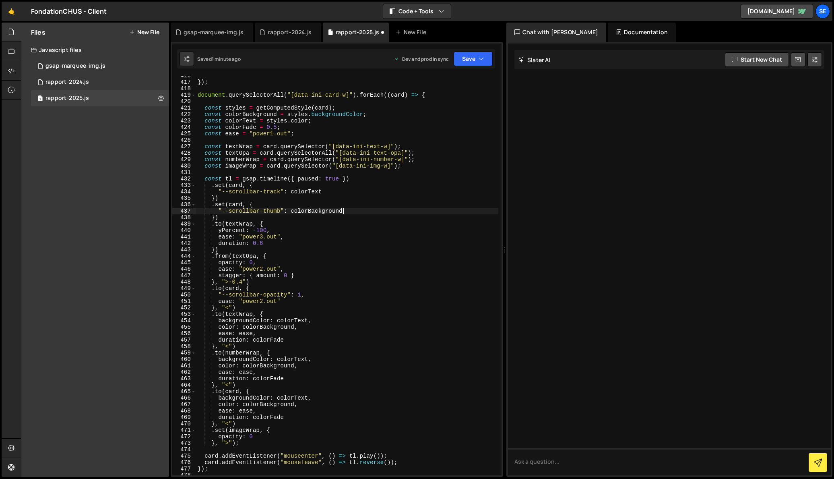
scroll to position [0, 10]
click at [358, 229] on div "}) ; document . querySelectorAll ( "[data-ini-card-w]" ) . forEach (( card ) =>…" at bounding box center [347, 278] width 302 height 412
click at [299, 219] on div "}) ; document . querySelectorAll ( "[data-ini-card-w]" ) . forEach (( card ) =>…" at bounding box center [347, 278] width 302 height 412
click at [296, 198] on div "}) ; document . querySelectorAll ( "[data-ini-card-w]" ) . forEach (( card ) =>…" at bounding box center [347, 278] width 302 height 412
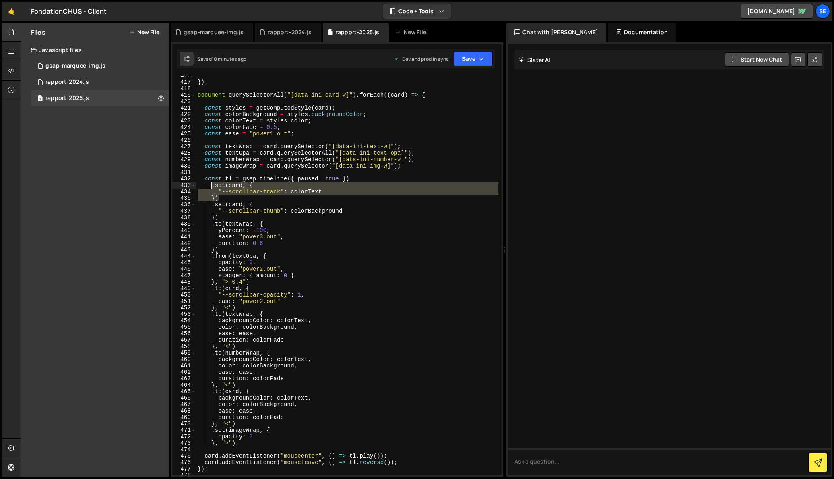
drag, startPoint x: 225, startPoint y: 196, endPoint x: 212, endPoint y: 184, distance: 17.4
click at [212, 184] on div "}) ; document . querySelectorAll ( "[data-ini-card-w]" ) . forEach (( card ) =>…" at bounding box center [347, 278] width 302 height 412
type textarea ".set(card, { "--scrollbar-track": colorText"
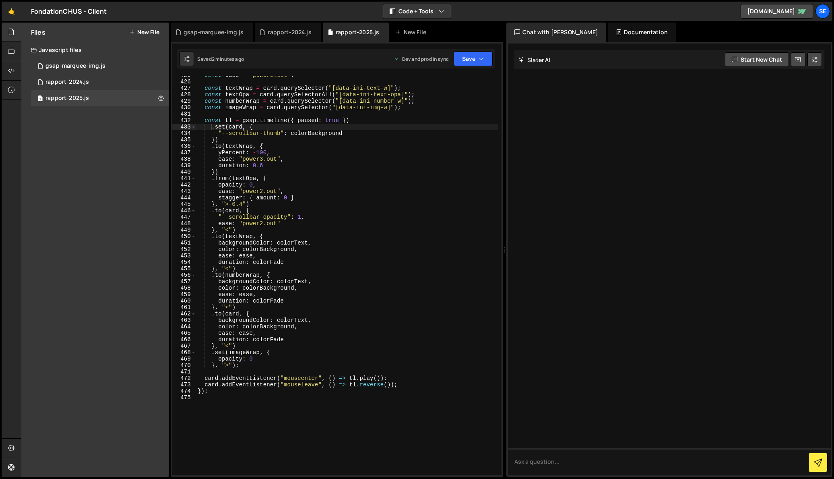
scroll to position [2750, 0]
click at [229, 364] on div "const ease = "power1.out" ; const textWrap = card . querySelector ( "[data-ini-…" at bounding box center [347, 277] width 302 height 412
drag, startPoint x: 226, startPoint y: 351, endPoint x: 216, endPoint y: 351, distance: 10.1
click at [215, 351] on div "const ease = "power1.out" ; const textWrap = card . querySelector ( "[data-ini-…" at bounding box center [347, 277] width 302 height 412
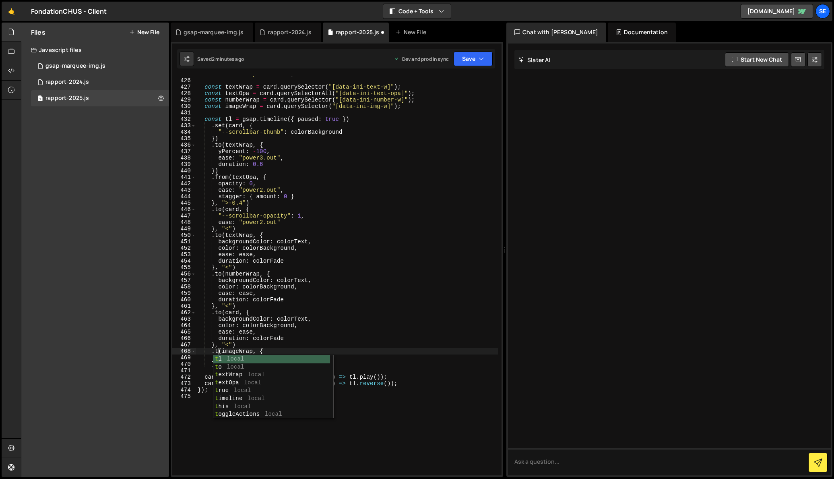
scroll to position [0, 2]
click at [227, 350] on div "const ease = "power1.out" ; const textWrap = card . querySelector ( "[data-ini-…" at bounding box center [347, 277] width 302 height 412
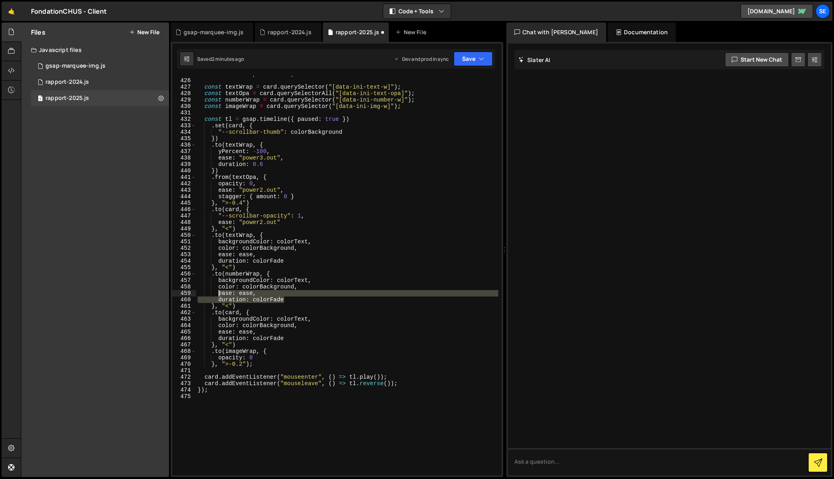
drag, startPoint x: 290, startPoint y: 300, endPoint x: 219, endPoint y: 293, distance: 71.2
click at [219, 293] on div "const ease = "power1.out" ; const textWrap = card . querySelector ( "[data-ini-…" at bounding box center [347, 277] width 302 height 412
click at [281, 298] on div "const ease = "power1.out" ; const textWrap = card . querySelector ( "[data-ini-…" at bounding box center [347, 276] width 302 height 400
drag, startPoint x: 287, startPoint y: 299, endPoint x: 217, endPoint y: 294, distance: 69.8
click at [217, 294] on div "const ease = "power1.out" ; const textWrap = card . querySelector ( "[data-ini-…" at bounding box center [347, 277] width 302 height 412
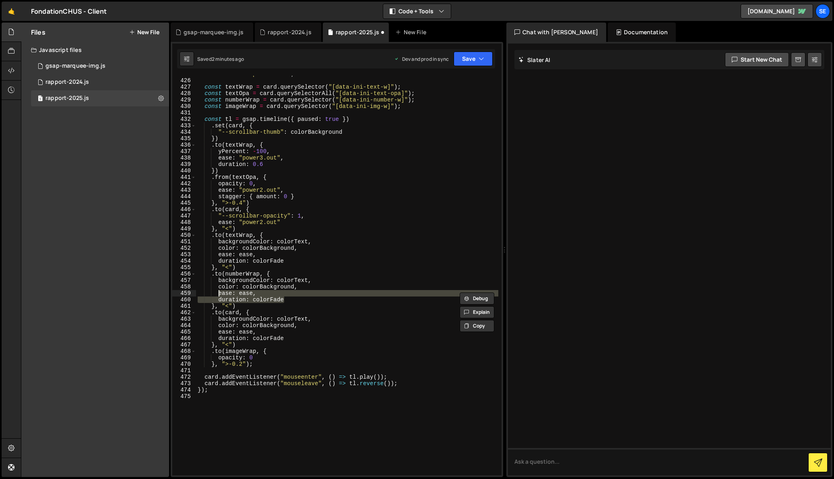
click at [254, 357] on div "const ease = "power1.out" ; const textWrap = card . querySelector ( "[data-ini-…" at bounding box center [347, 277] width 302 height 412
type textarea "opacity: 0,"
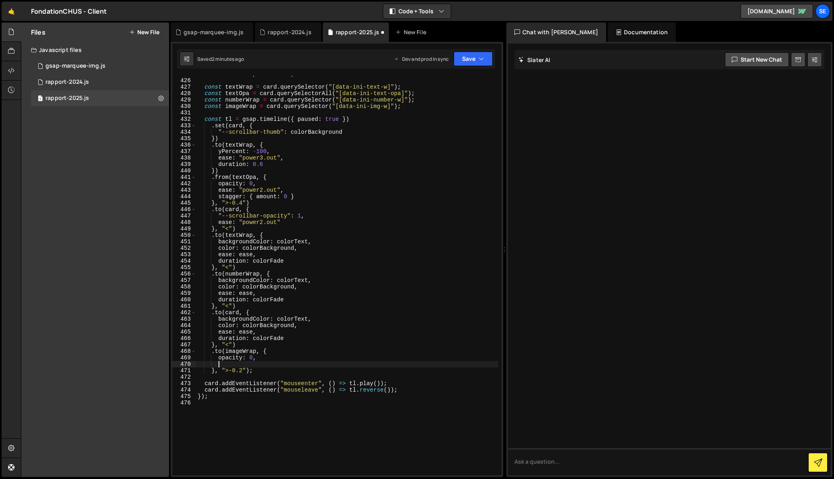
scroll to position [0, 1]
paste textarea "duration: colorFade"
drag, startPoint x: 240, startPoint y: 363, endPoint x: 253, endPoint y: 364, distance: 12.9
click at [253, 364] on div "const ease = "power1.out" ; const textWrap = card . querySelector ( "[data-ini-…" at bounding box center [347, 277] width 302 height 412
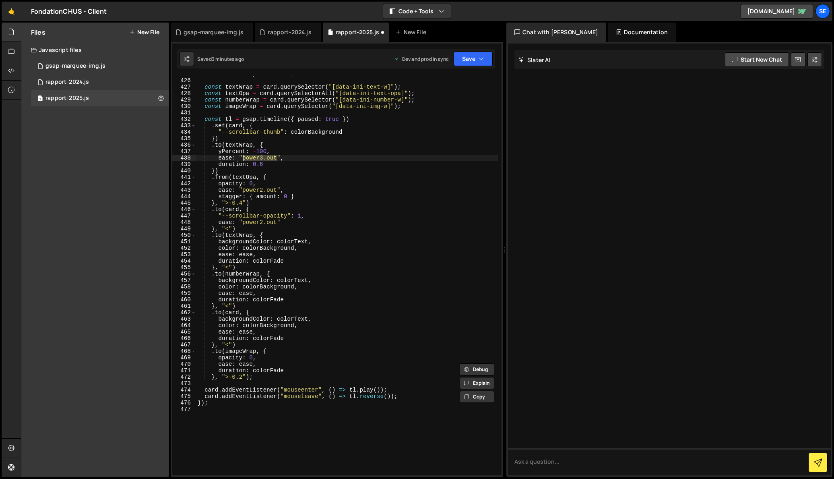
drag, startPoint x: 277, startPoint y: 157, endPoint x: 244, endPoint y: 161, distance: 33.3
click at [244, 158] on div "const ease = "power1.out" ; const textWrap = card . querySelector ( "[data-ini-…" at bounding box center [347, 277] width 302 height 412
drag, startPoint x: 282, startPoint y: 157, endPoint x: 239, endPoint y: 170, distance: 44.3
click at [238, 157] on div "const ease = "power1.out" ; const textWrap = card . querySelector ( "[data-ini-…" at bounding box center [347, 277] width 302 height 412
drag, startPoint x: 252, startPoint y: 364, endPoint x: 240, endPoint y: 364, distance: 12.1
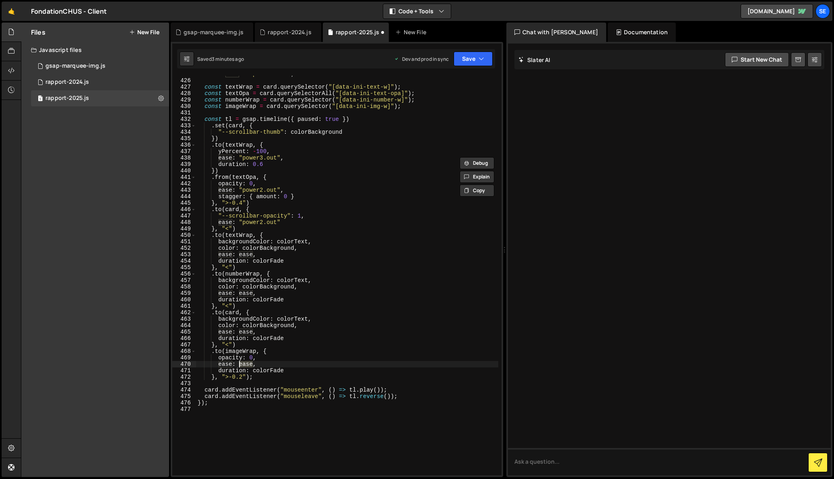
click at [240, 364] on div "const ease = "power1.out" ; const textWrap = card . querySelector ( "[data-ini-…" at bounding box center [347, 277] width 302 height 412
paste textarea ""power3.out""
drag, startPoint x: 253, startPoint y: 370, endPoint x: 284, endPoint y: 371, distance: 31.0
click at [284, 371] on div "const ease = "power1.out" ; const textWrap = card . querySelector ( "[data-ini-…" at bounding box center [347, 277] width 302 height 412
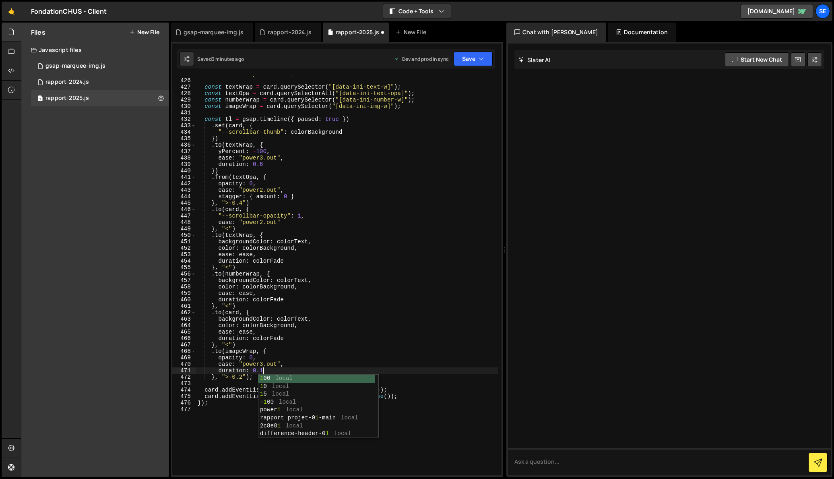
scroll to position [0, 4]
click at [267, 364] on div "const ease = "power1.out" ; const textWrap = card . querySelector ( "[data-ini-…" at bounding box center [347, 277] width 302 height 412
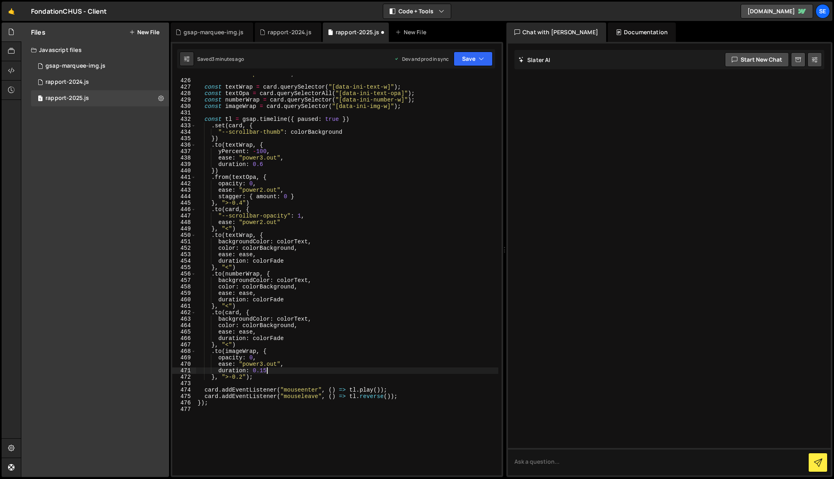
click at [267, 370] on div "const ease = "power1.out" ; const textWrap = card . querySelector ( "[data-ini-…" at bounding box center [347, 277] width 302 height 412
click at [242, 377] on div "const ease = "power1.out" ; const textWrap = card . querySelector ( "[data-ini-…" at bounding box center [347, 277] width 302 height 412
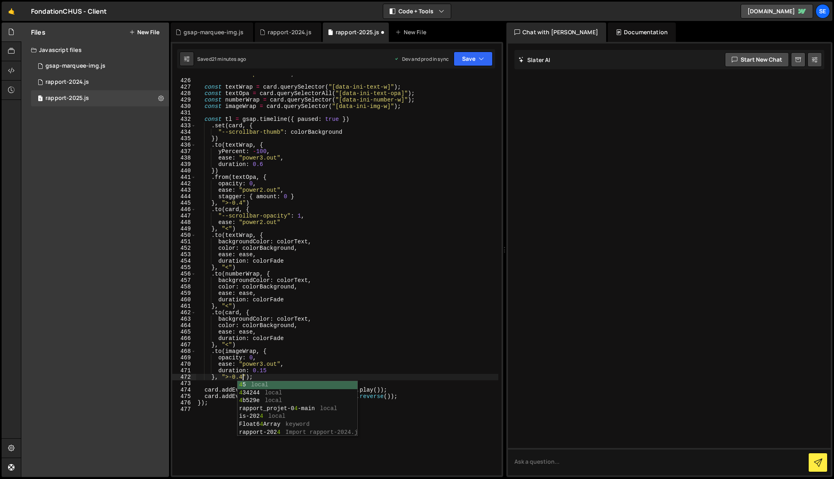
click at [265, 371] on div "const ease = "power1.out" ; const textWrap = card . querySelector ( "[data-ini-…" at bounding box center [347, 277] width 302 height 412
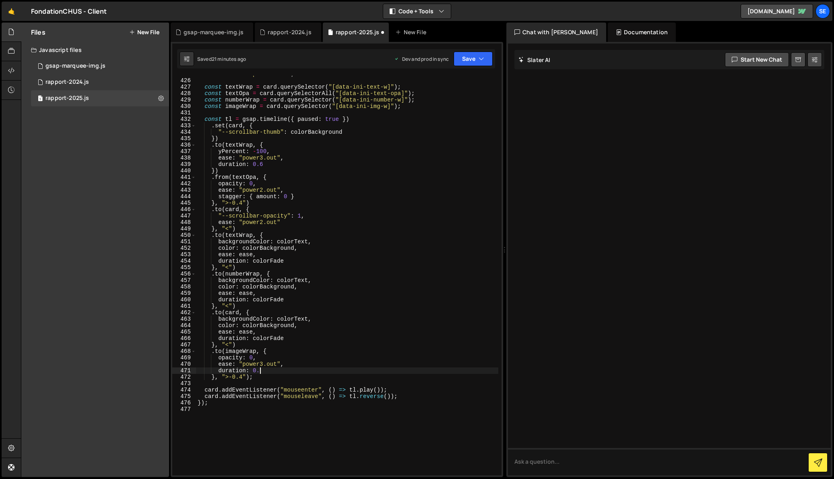
scroll to position [0, 4]
click at [242, 379] on div "const ease = "power1.out" ; const textWrap = card . querySelector ( "[data-ini-…" at bounding box center [347, 277] width 302 height 412
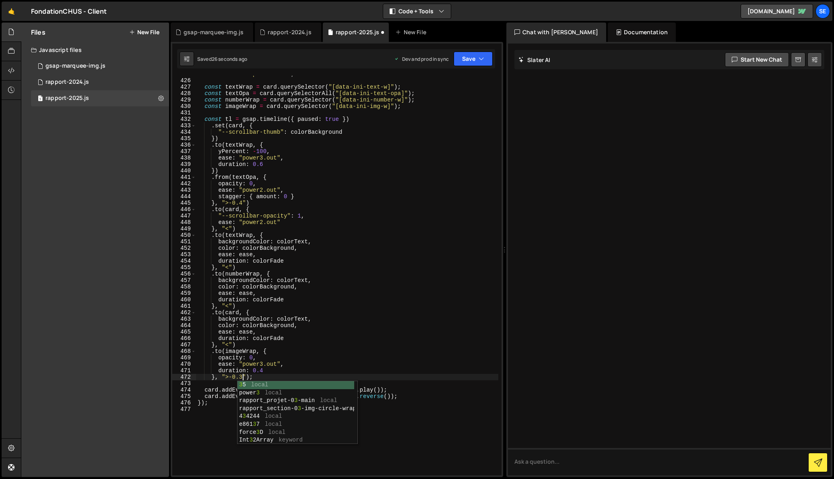
click at [262, 369] on div "const ease = "power1.out" ; const textWrap = card . querySelector ( "[data-ini-…" at bounding box center [347, 277] width 302 height 412
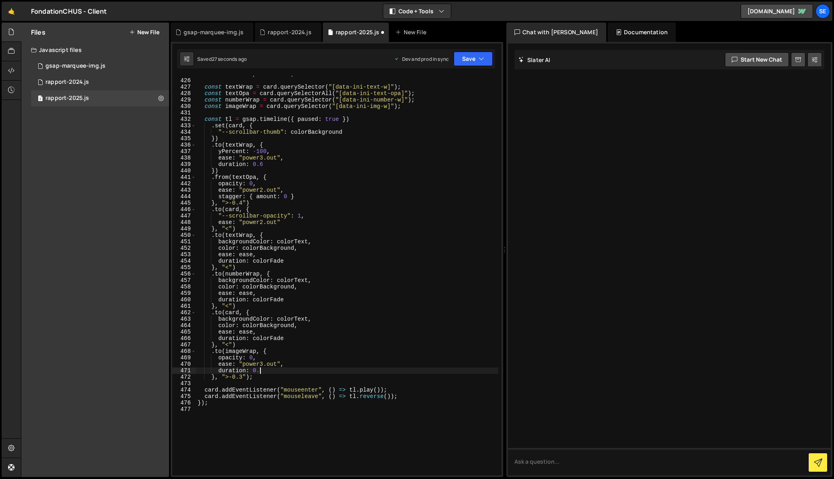
scroll to position [0, 4]
click at [242, 377] on div "const ease = "power1.out" ; const textWrap = card . querySelector ( "[data-ini-…" at bounding box center [347, 277] width 302 height 412
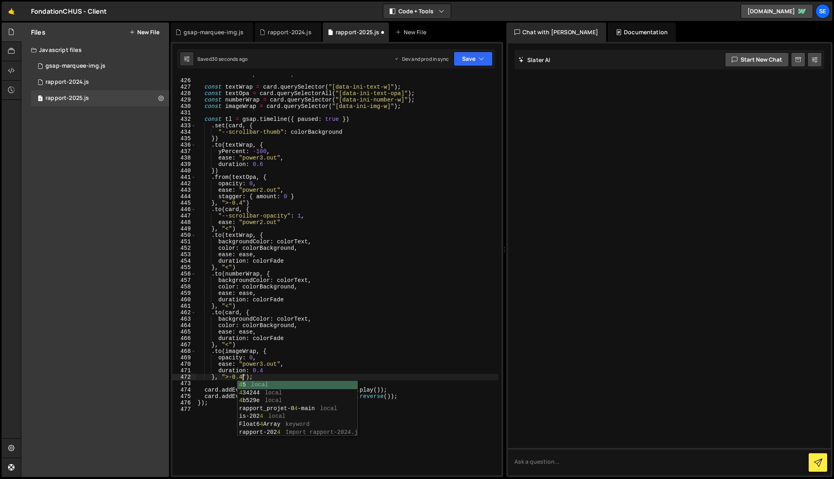
click at [449, 339] on div "const ease = "power1.out" ; const textWrap = card . querySelector ( "[data-ini-…" at bounding box center [347, 277] width 302 height 412
type textarea "duration: colorFade"
click at [449, 339] on div "const ease = "power1.out" ; const textWrap = card . querySelector ( "[data-ini-…" at bounding box center [347, 277] width 302 height 412
